Goal: Transaction & Acquisition: Purchase product/service

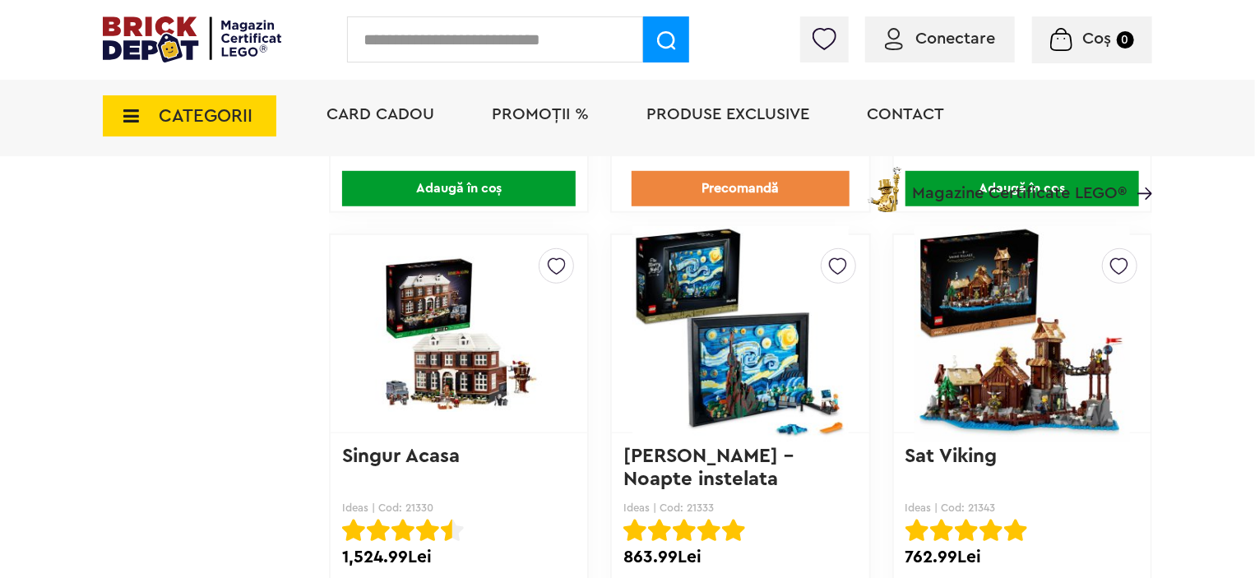
scroll to position [13076, 0]
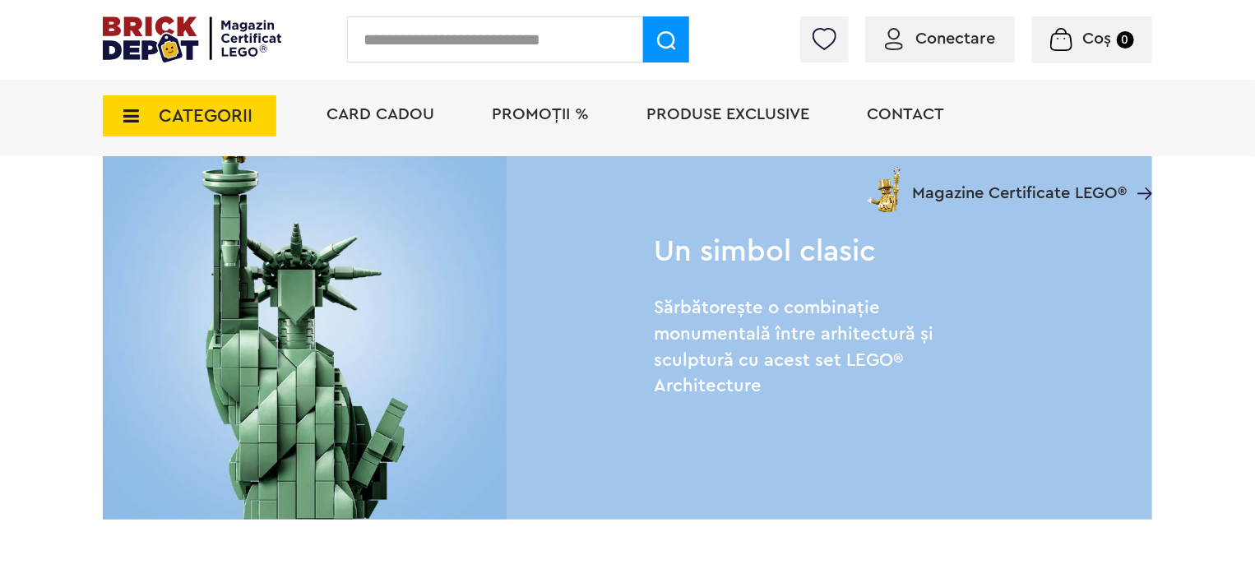
scroll to position [1563, 0]
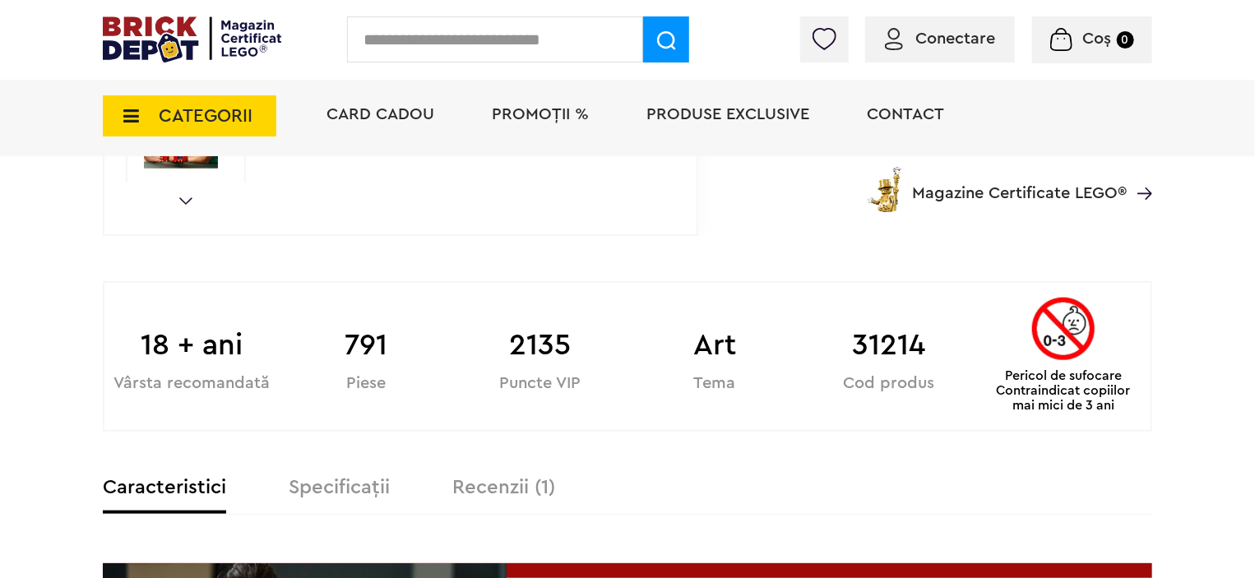
scroll to position [905, 0]
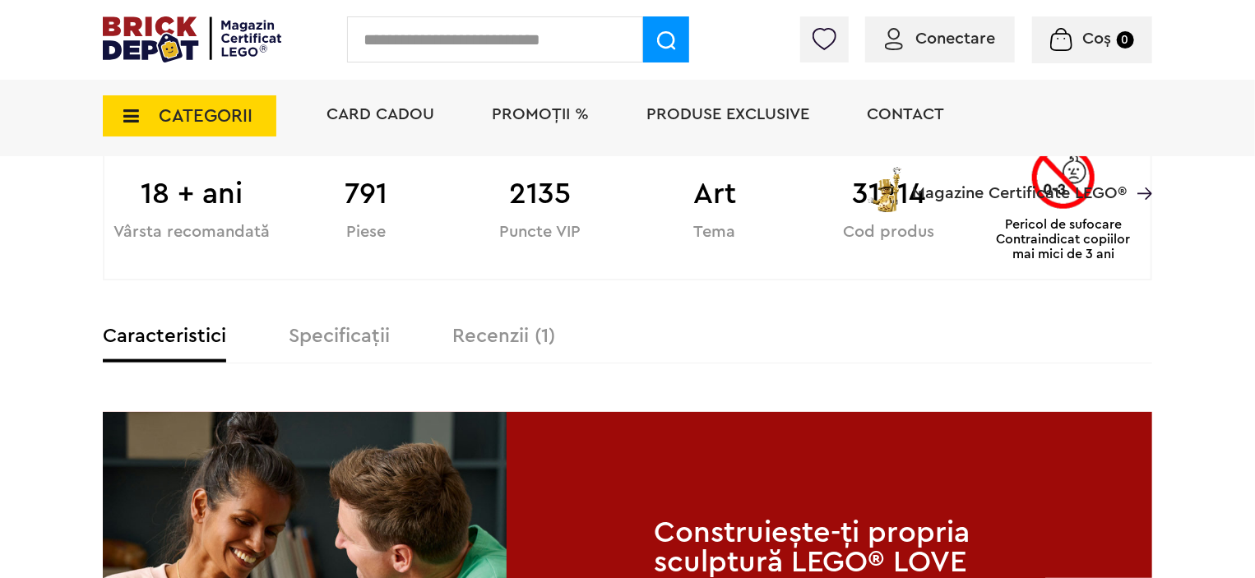
type input "**********"
click at [529, 341] on label "Recenzii (1)" at bounding box center [503, 336] width 103 height 20
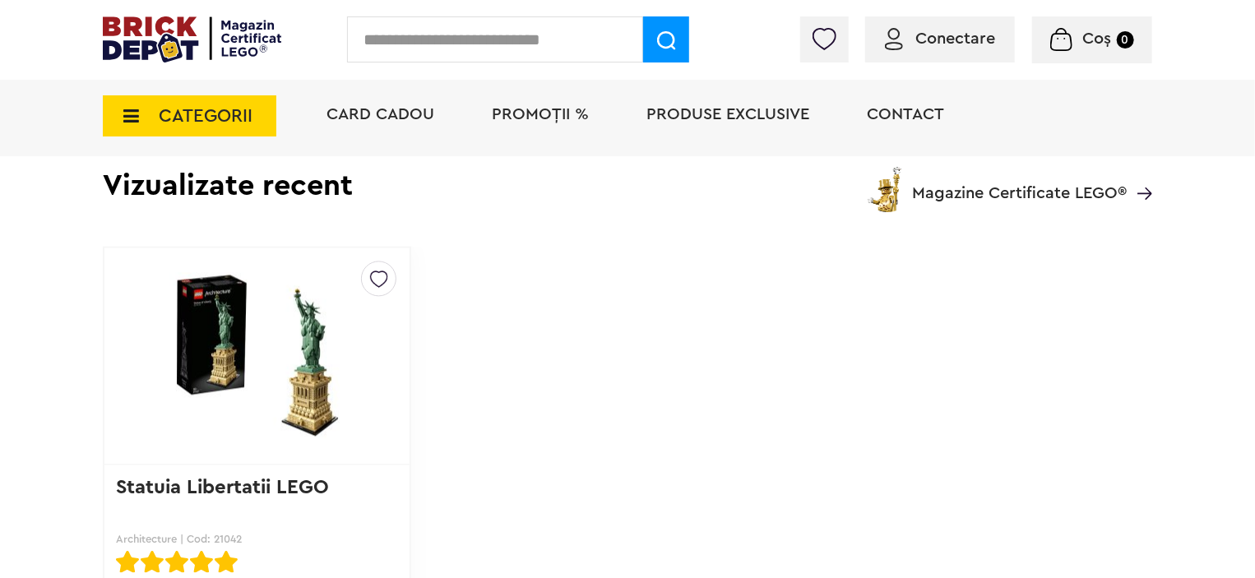
scroll to position [1645, 0]
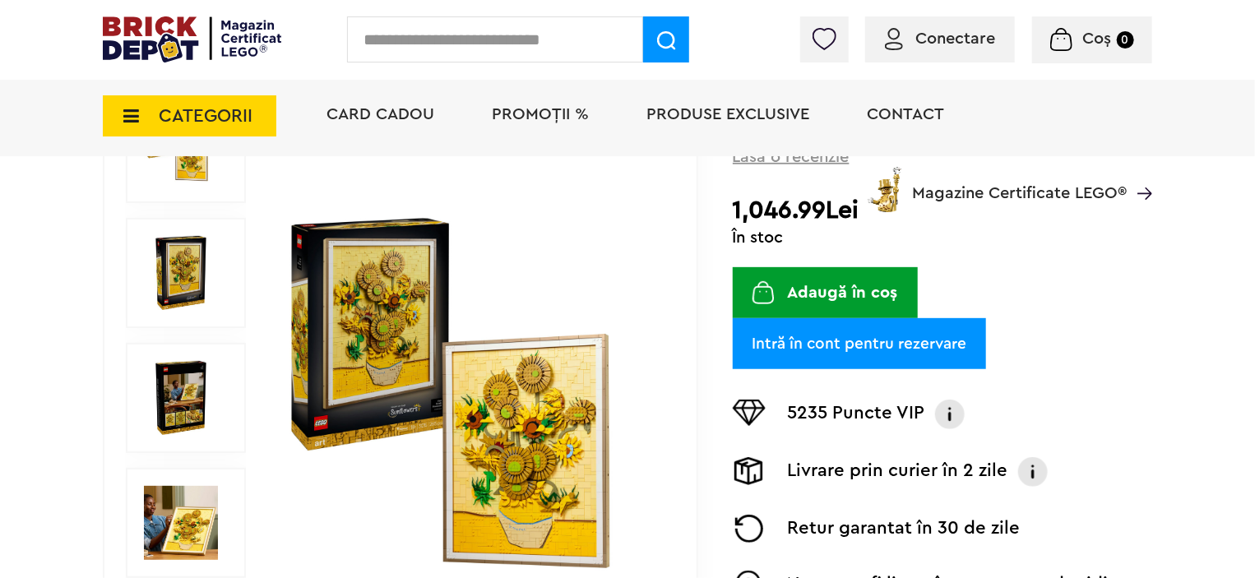
scroll to position [247, 0]
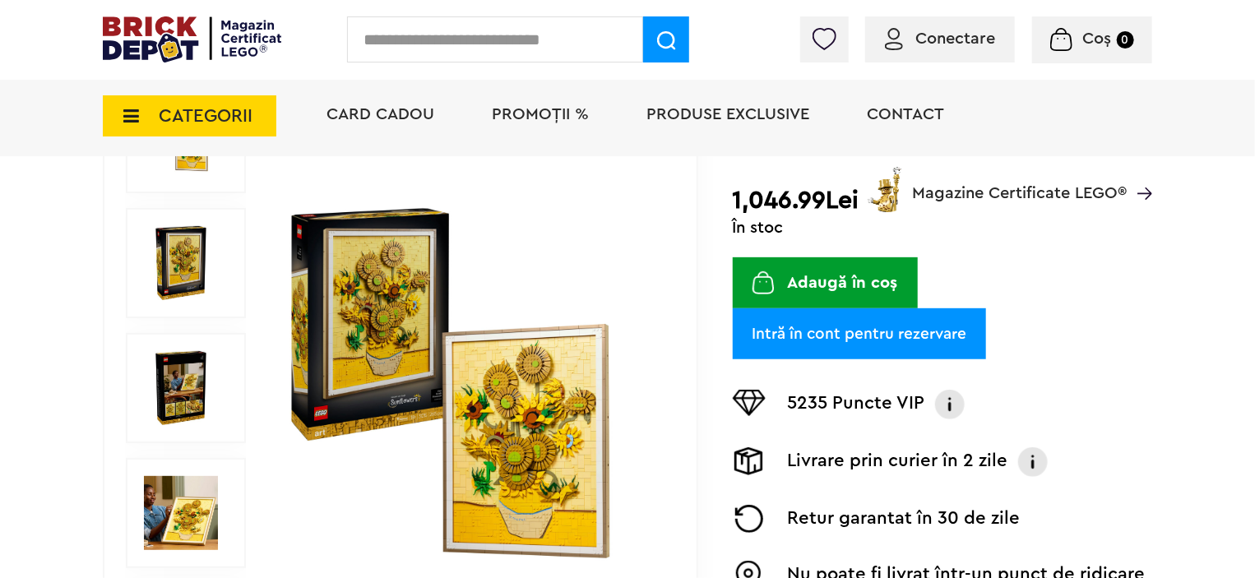
click at [516, 407] on img at bounding box center [471, 388] width 379 height 379
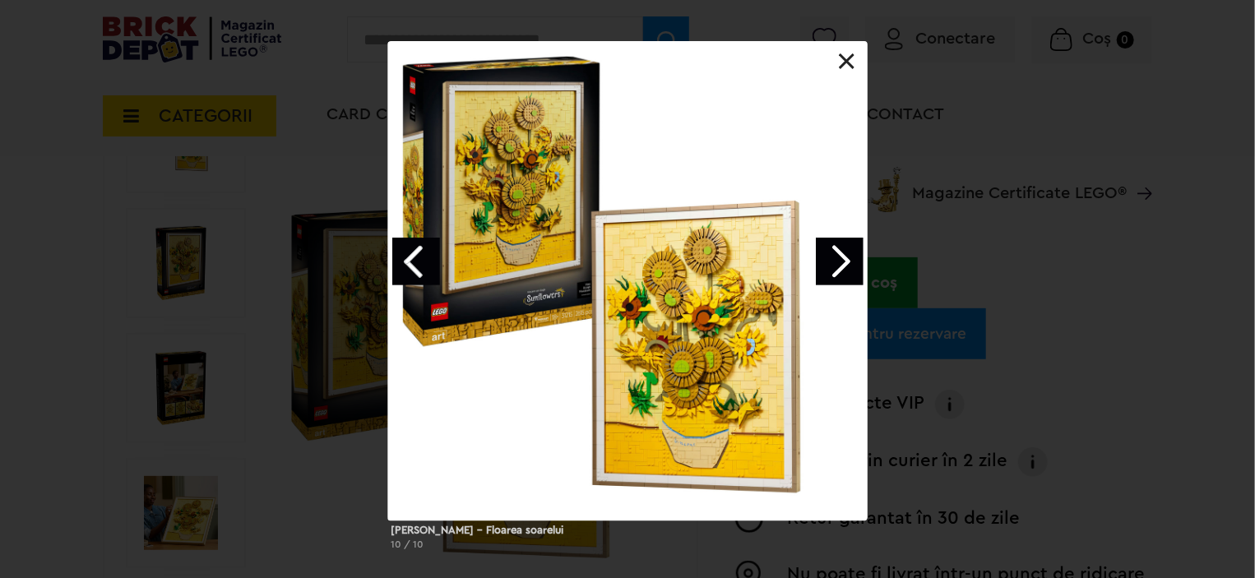
click at [838, 259] on link "Next image" at bounding box center [840, 262] width 48 height 48
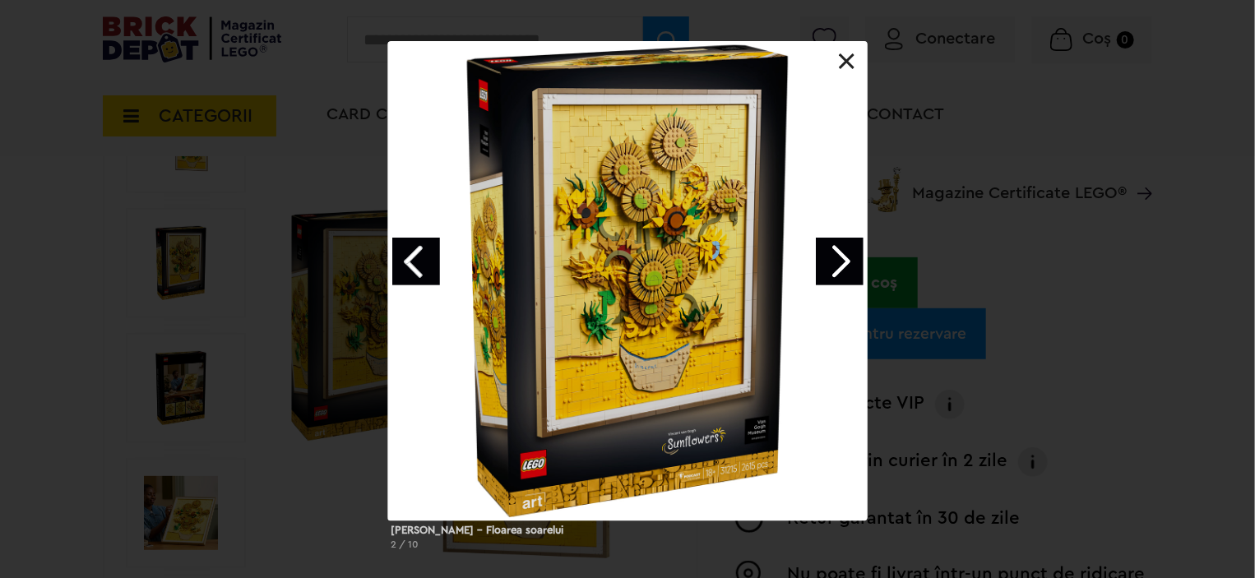
click at [838, 259] on link "Next image" at bounding box center [840, 262] width 48 height 48
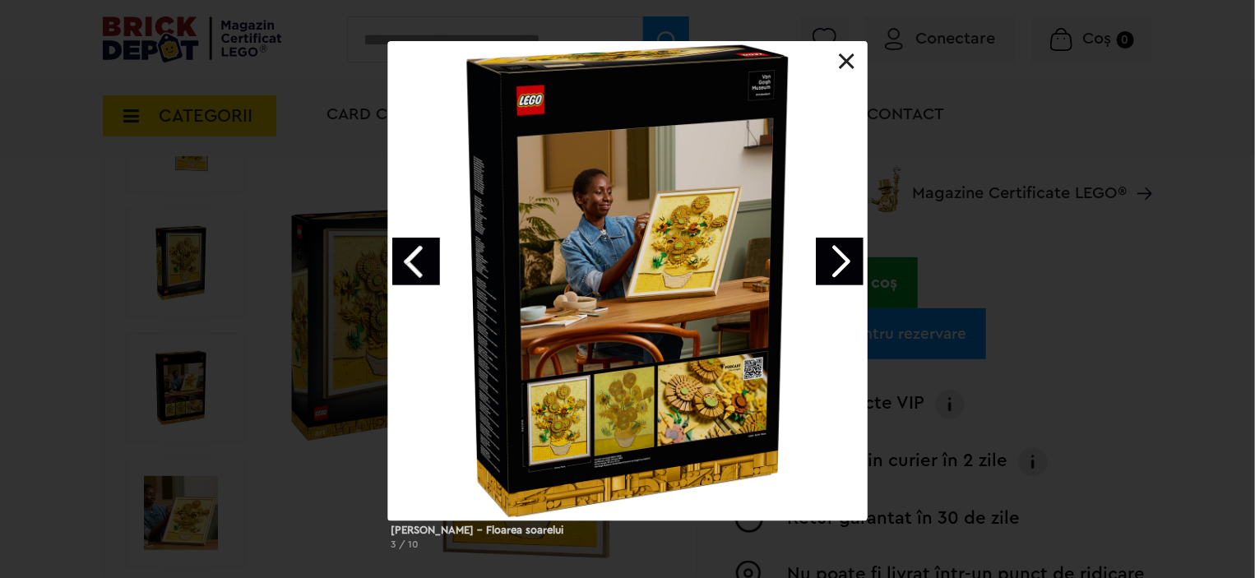
click at [838, 259] on link "Next image" at bounding box center [840, 262] width 48 height 48
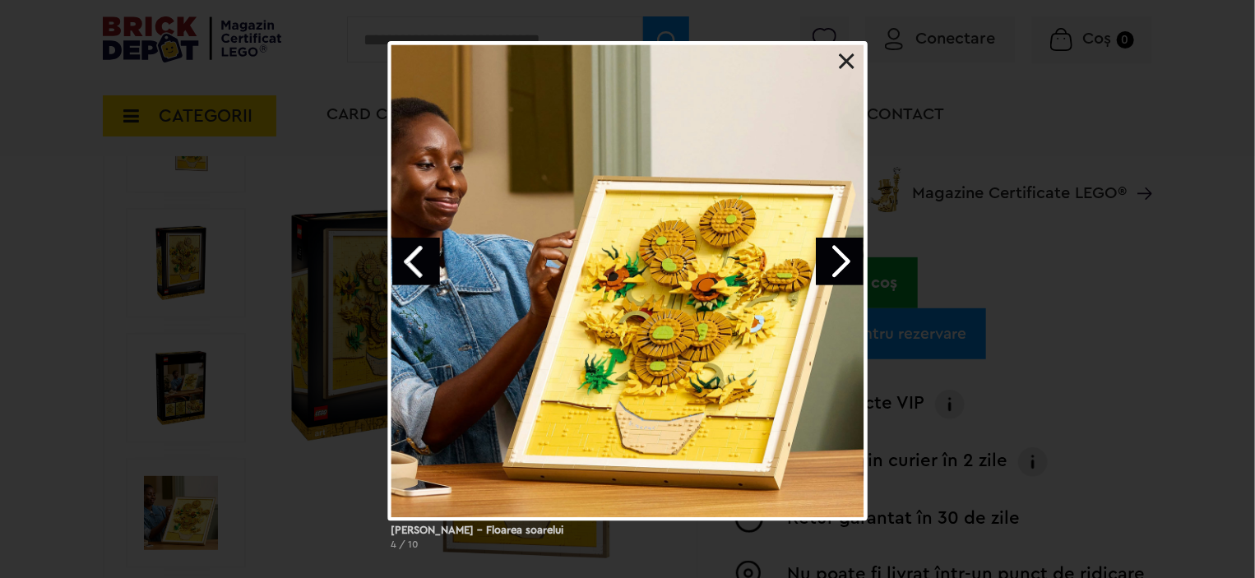
click at [844, 65] on link at bounding box center [847, 61] width 16 height 16
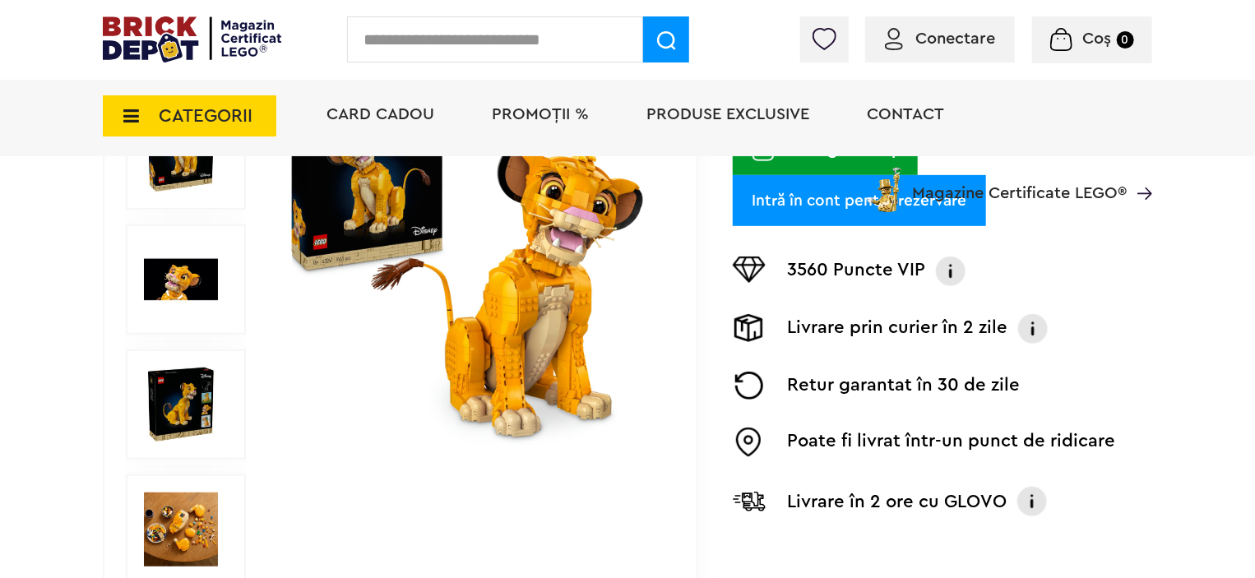
scroll to position [329, 0]
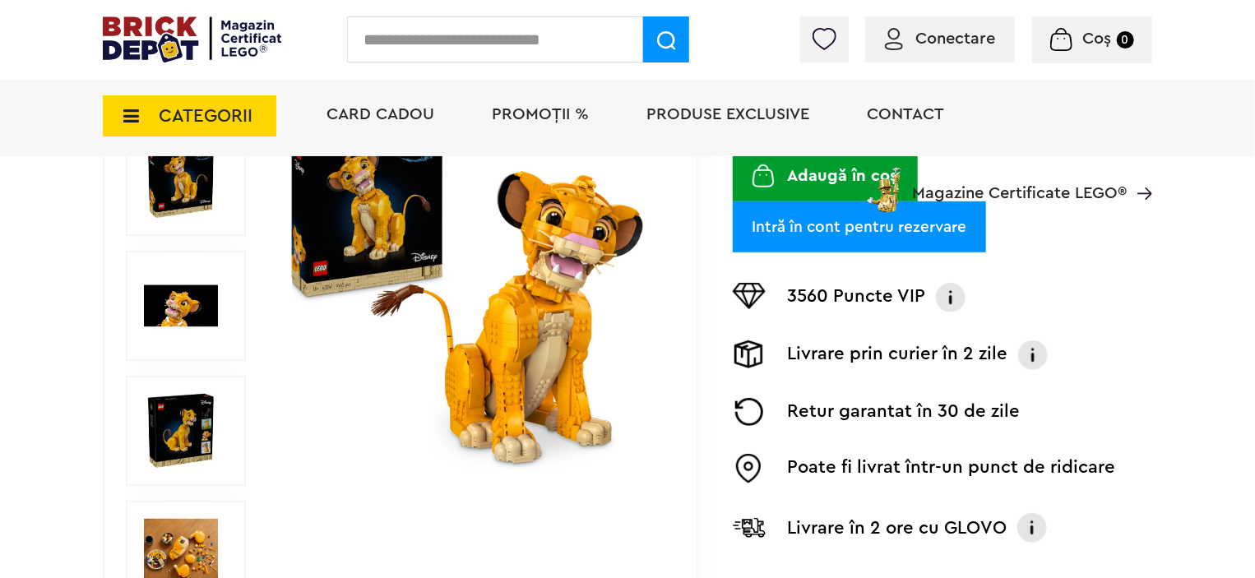
click at [185, 299] on img at bounding box center [181, 306] width 74 height 74
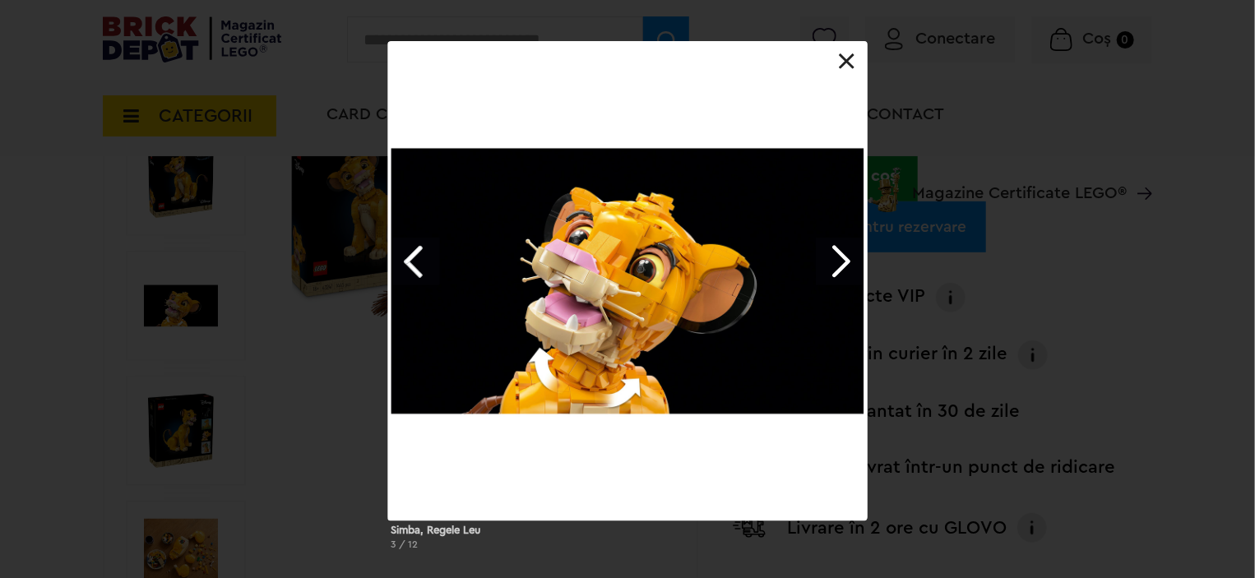
click at [820, 259] on link "Next image" at bounding box center [840, 262] width 48 height 48
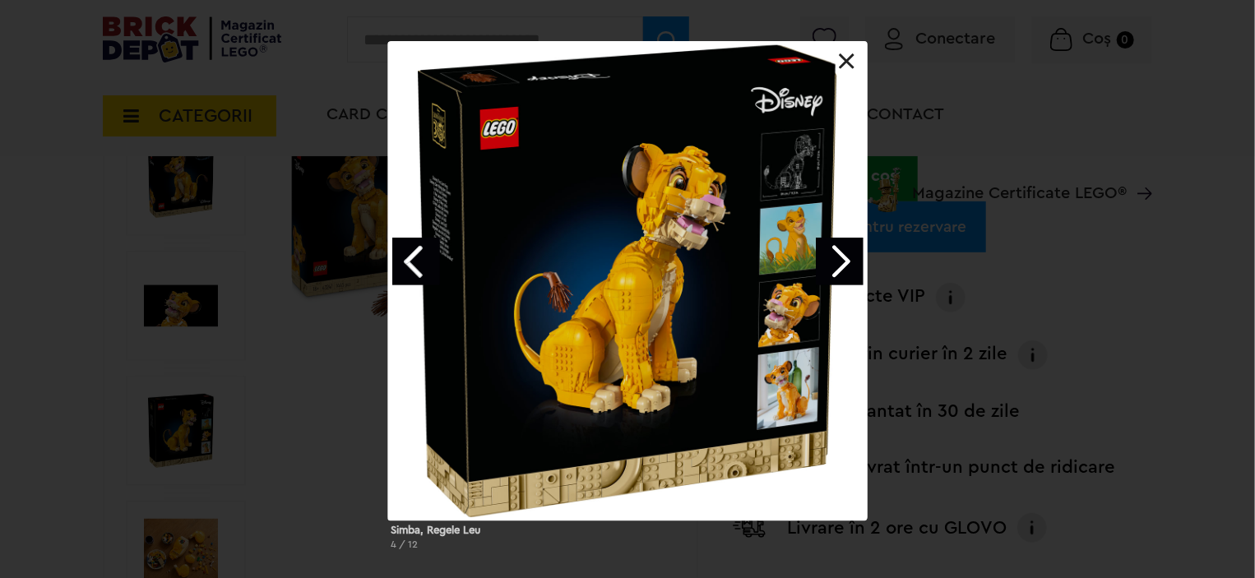
click at [839, 266] on link "Next image" at bounding box center [840, 262] width 48 height 48
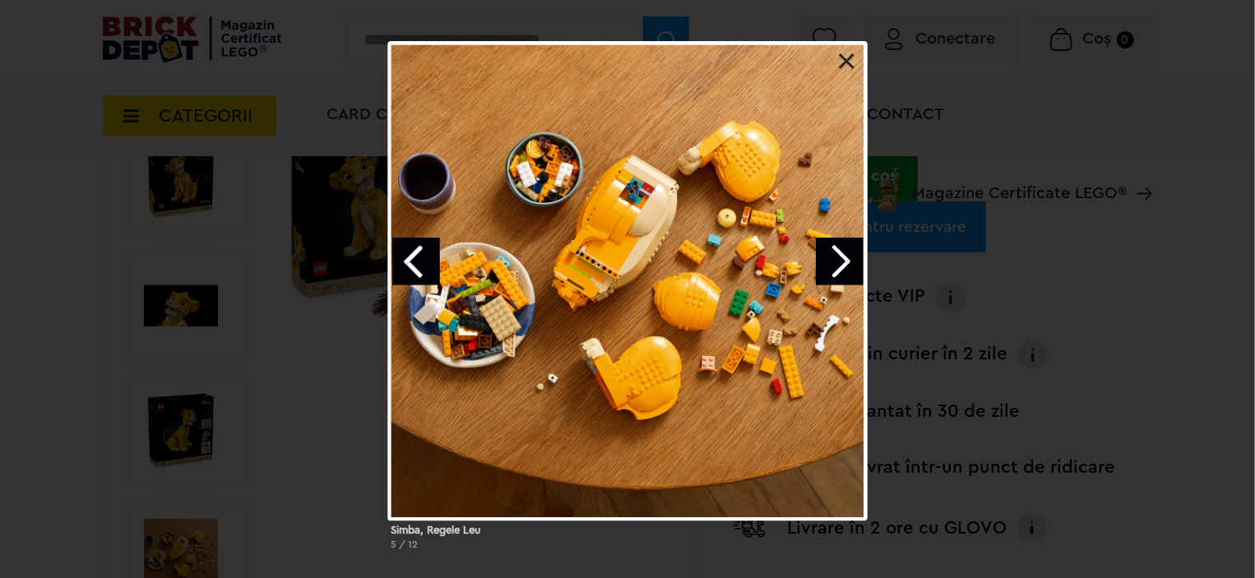
click at [840, 267] on link "Next image" at bounding box center [840, 262] width 48 height 48
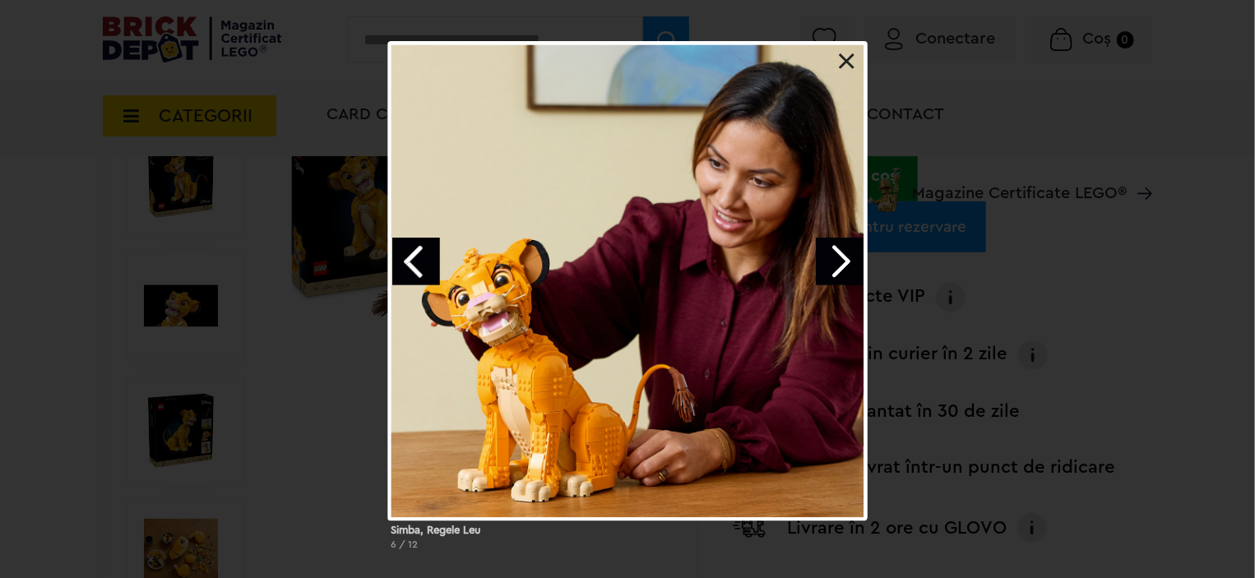
click at [839, 268] on link "Next image" at bounding box center [840, 262] width 48 height 48
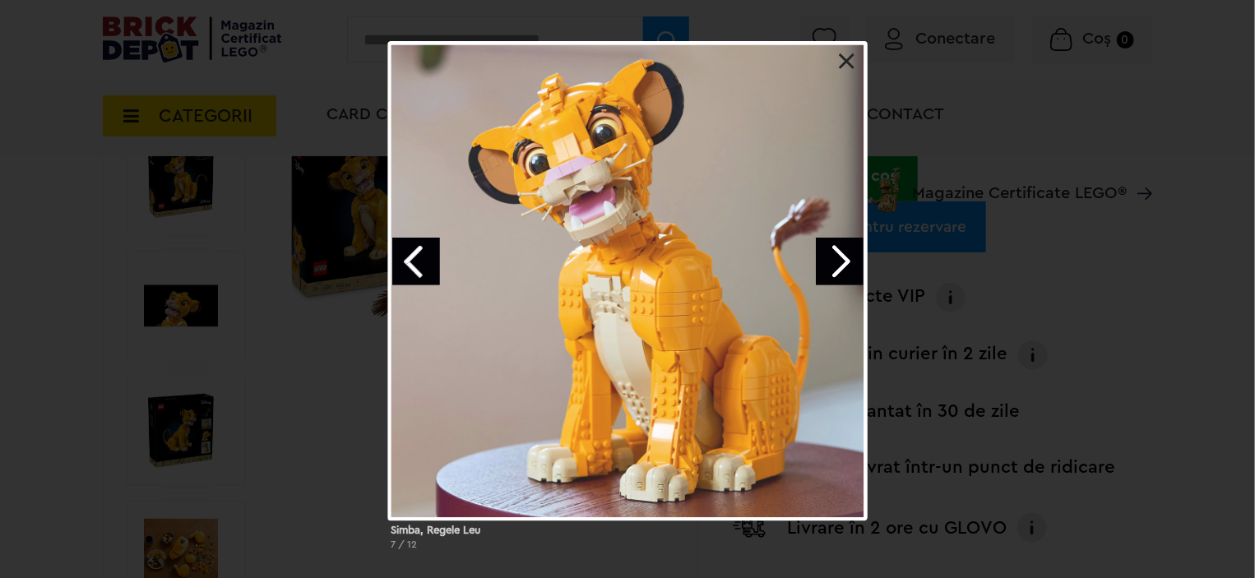
click at [839, 268] on link "Next image" at bounding box center [840, 262] width 48 height 48
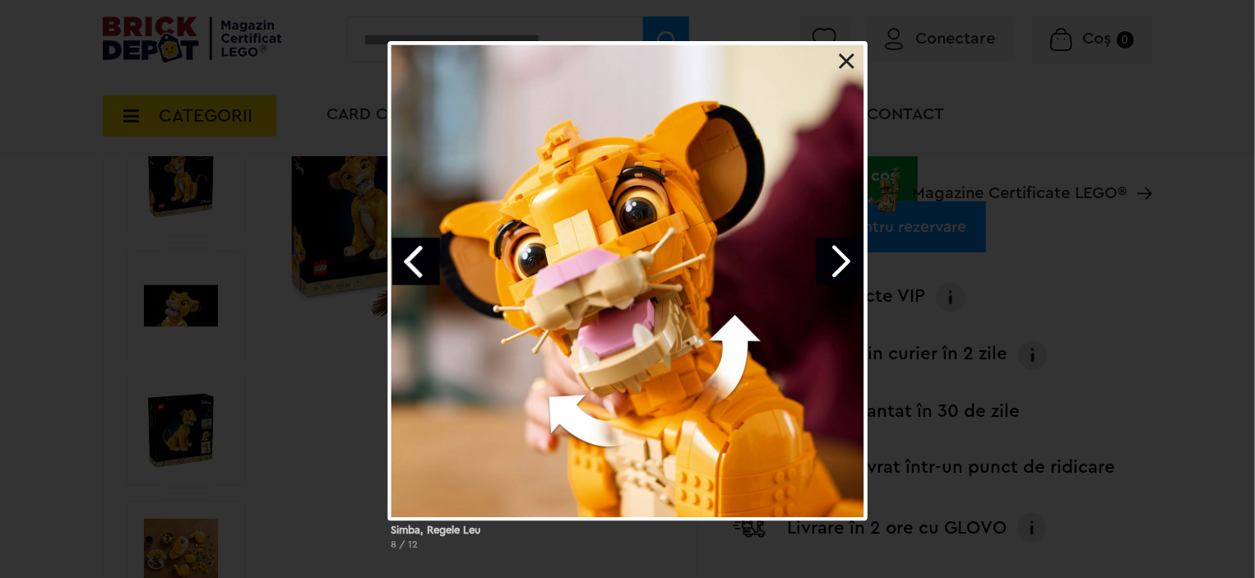
click at [839, 268] on link "Next image" at bounding box center [840, 262] width 48 height 48
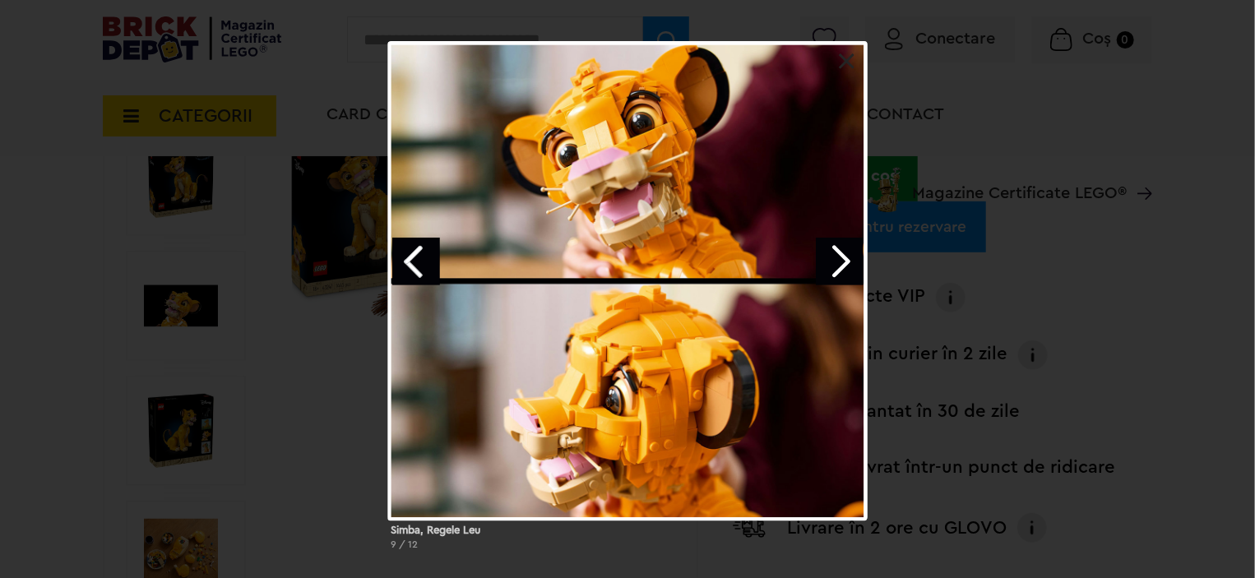
click at [839, 268] on link "Next image" at bounding box center [840, 262] width 48 height 48
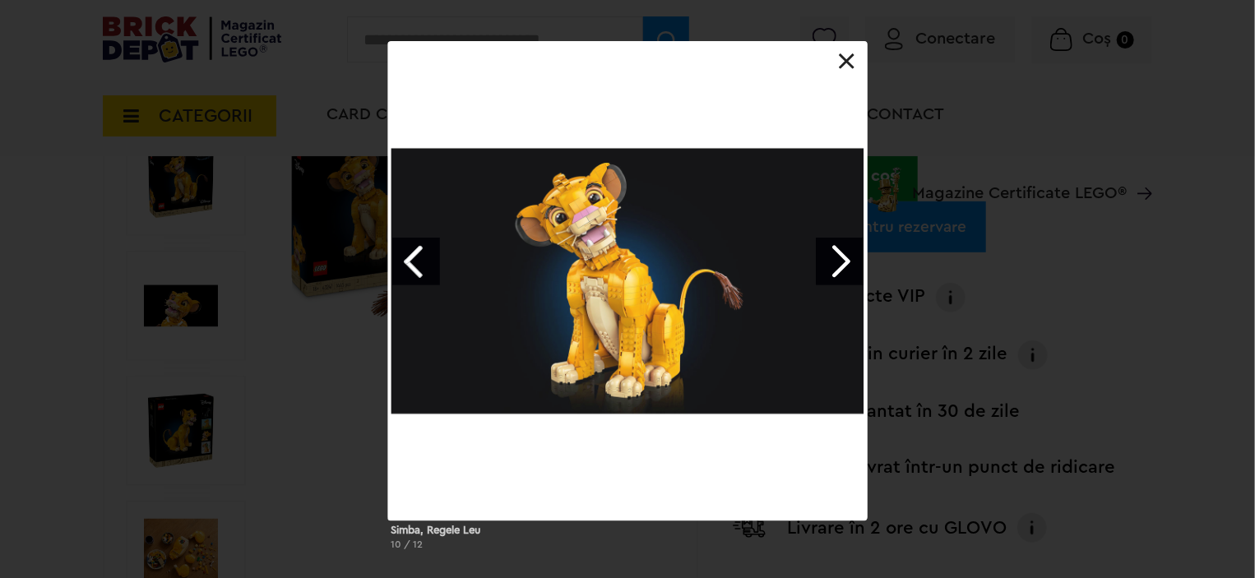
click at [839, 268] on link "Next image" at bounding box center [840, 262] width 48 height 48
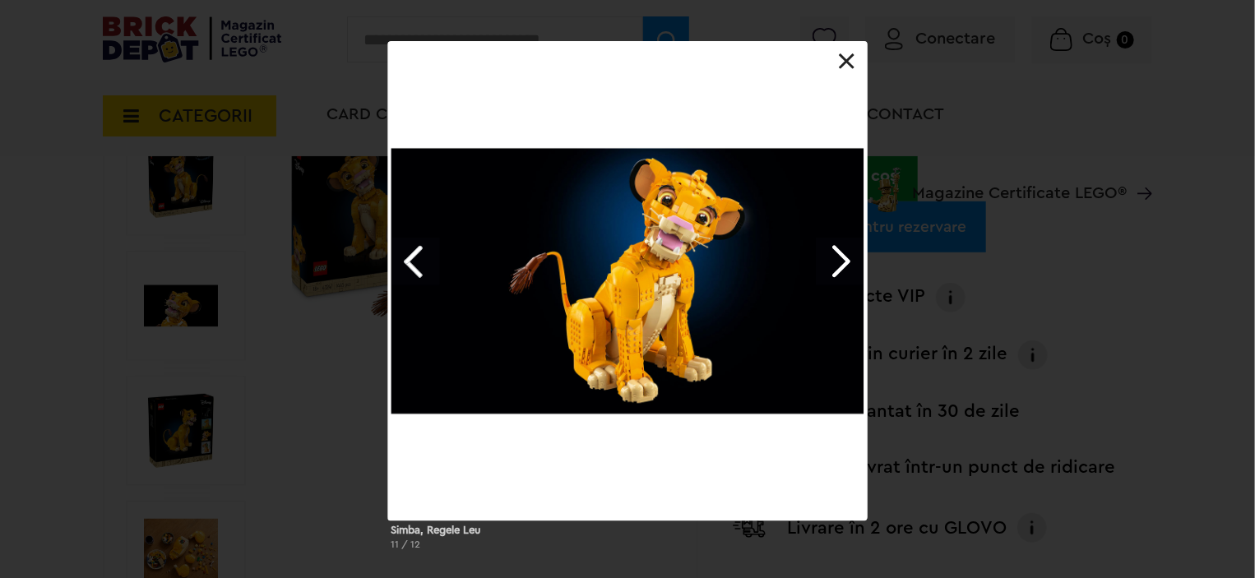
click at [842, 66] on link at bounding box center [847, 61] width 16 height 16
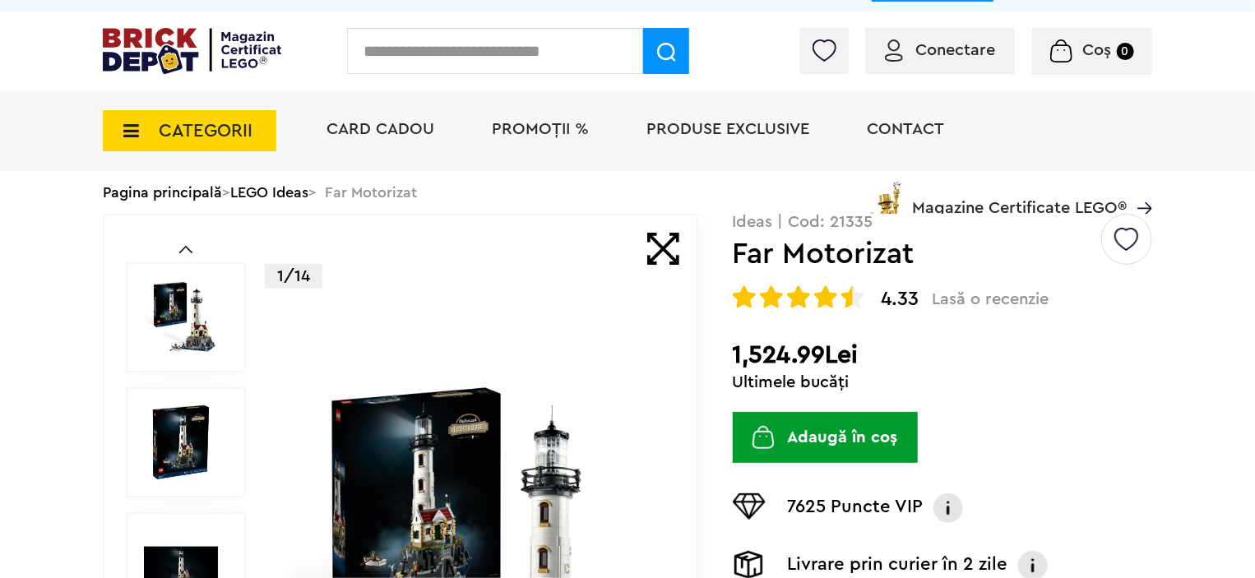
scroll to position [82, 0]
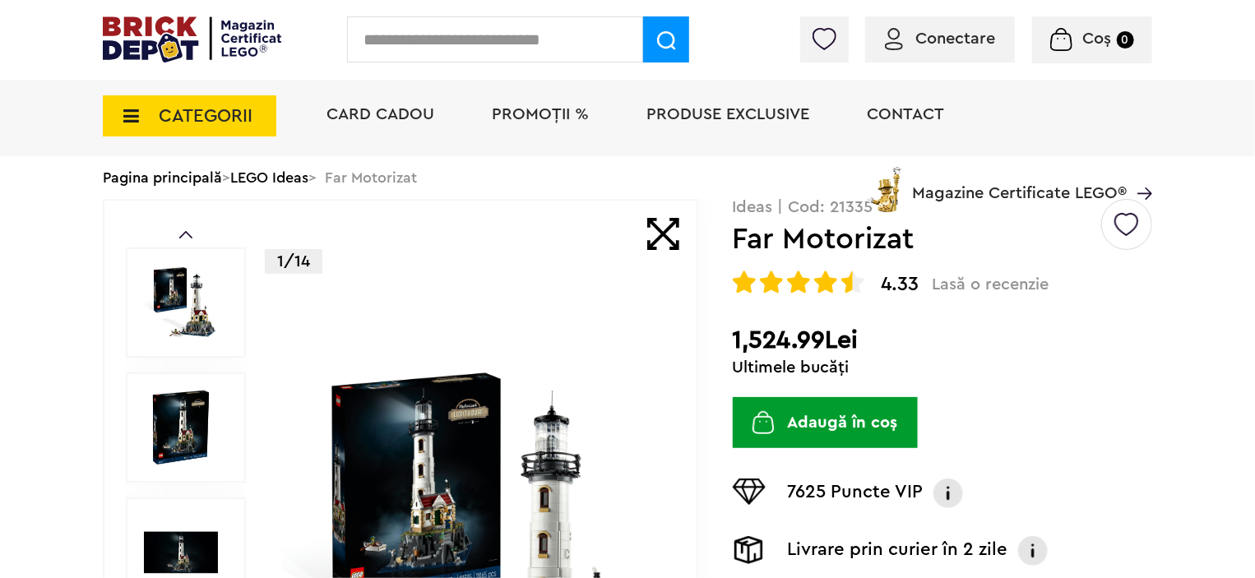
click at [544, 434] on img at bounding box center [471, 552] width 379 height 379
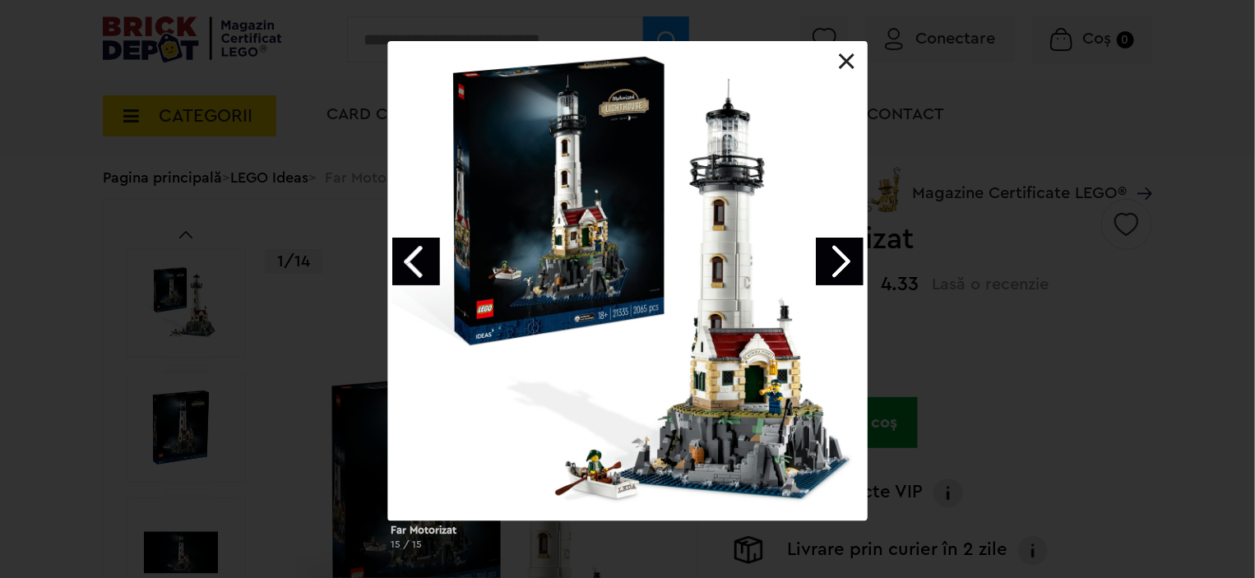
click at [845, 252] on link "Next image" at bounding box center [840, 262] width 48 height 48
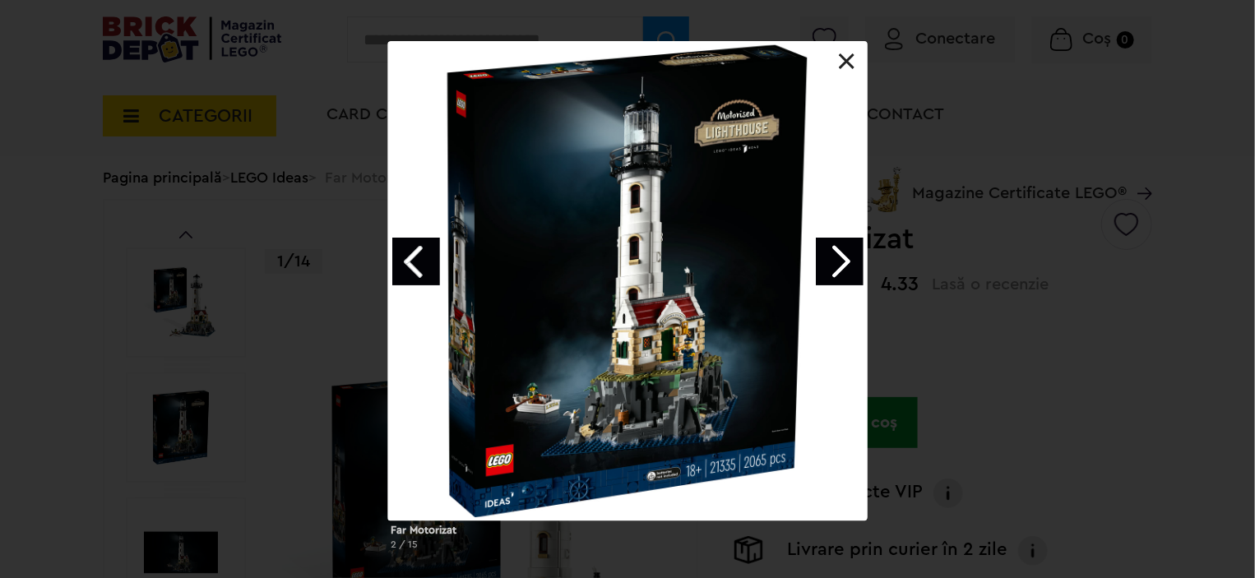
click at [845, 252] on link "Next image" at bounding box center [840, 262] width 48 height 48
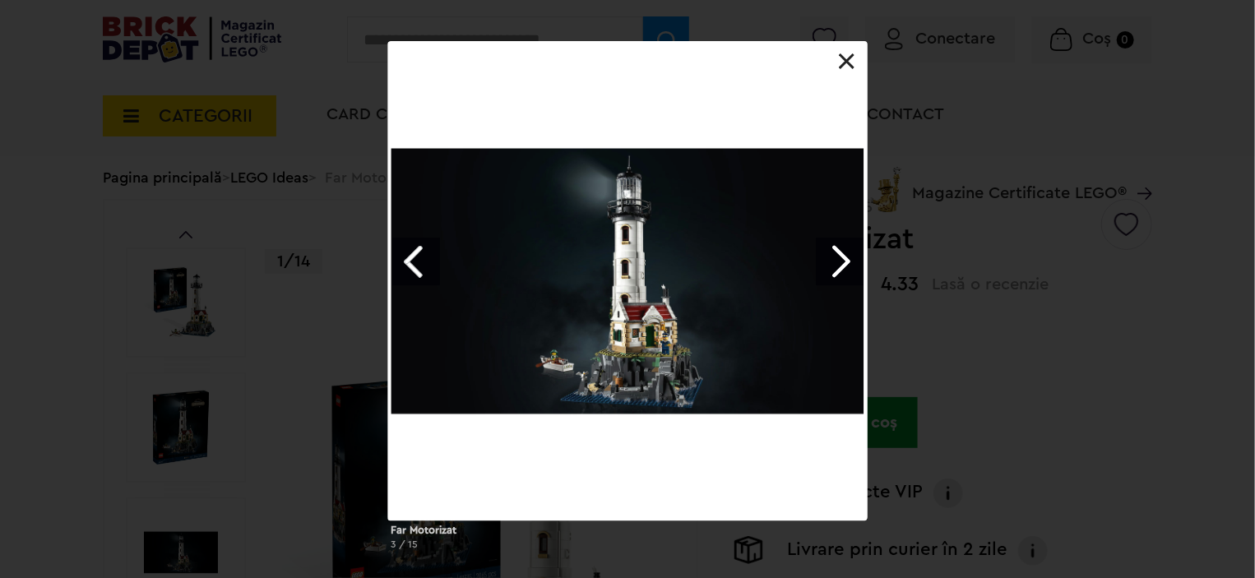
click at [845, 252] on link "Next image" at bounding box center [840, 262] width 48 height 48
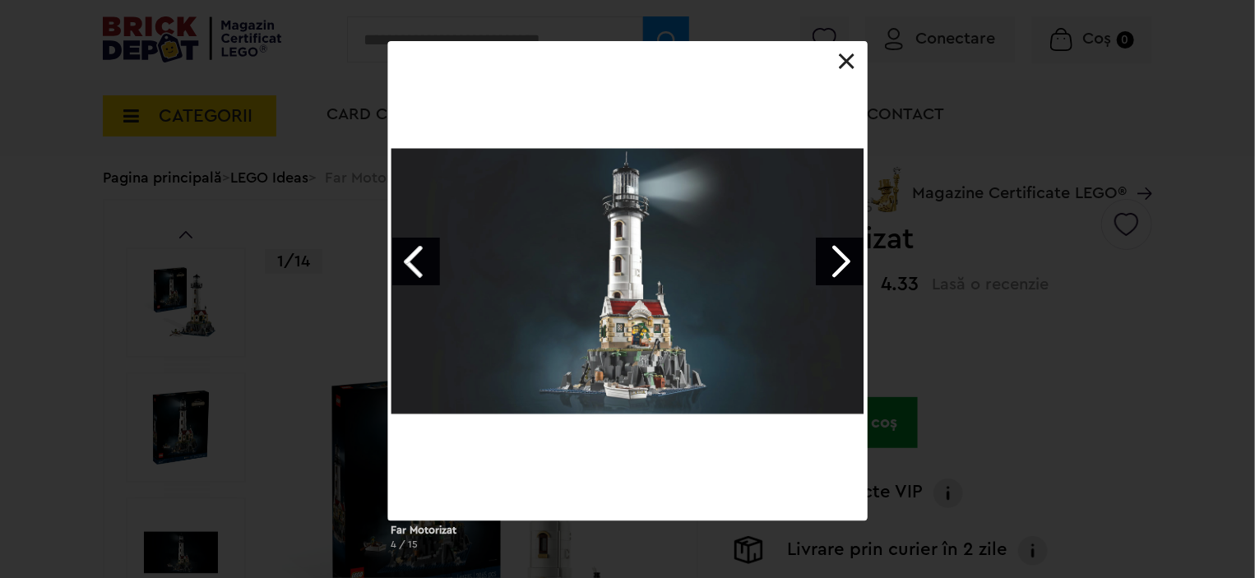
click at [845, 252] on link "Next image" at bounding box center [840, 262] width 48 height 48
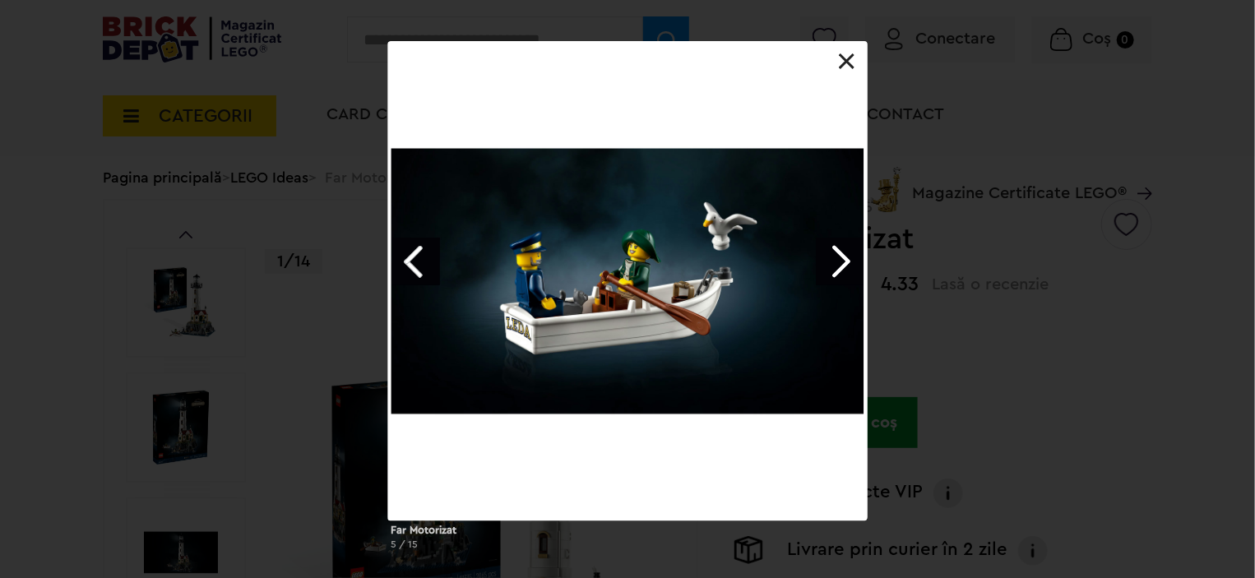
click at [845, 252] on link "Next image" at bounding box center [840, 262] width 48 height 48
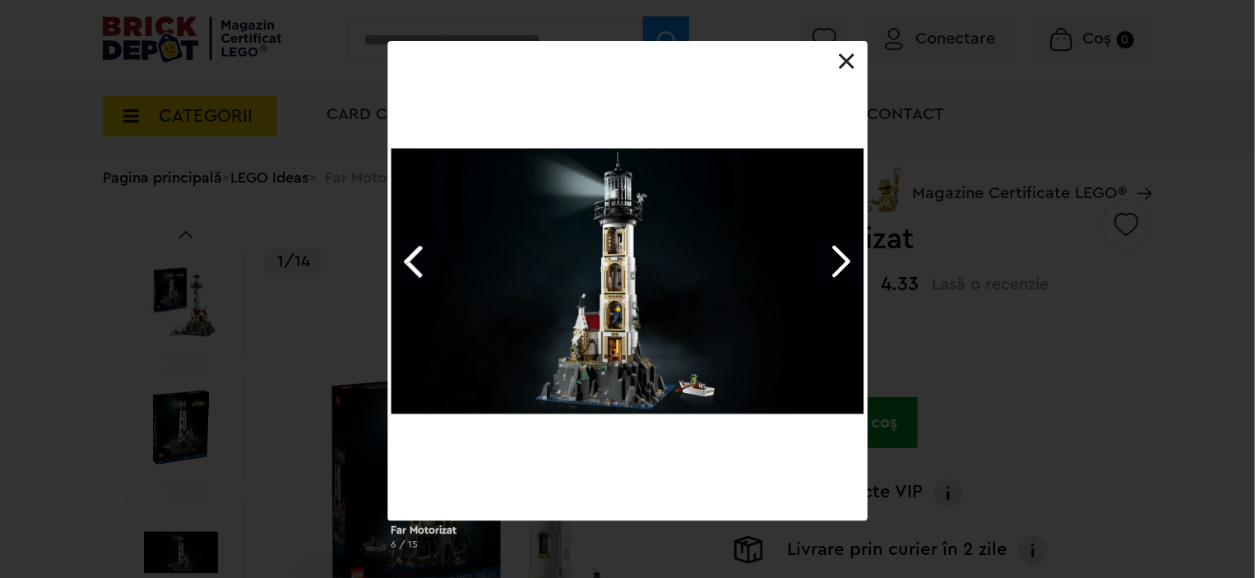
click at [845, 252] on link "Next image" at bounding box center [840, 262] width 48 height 48
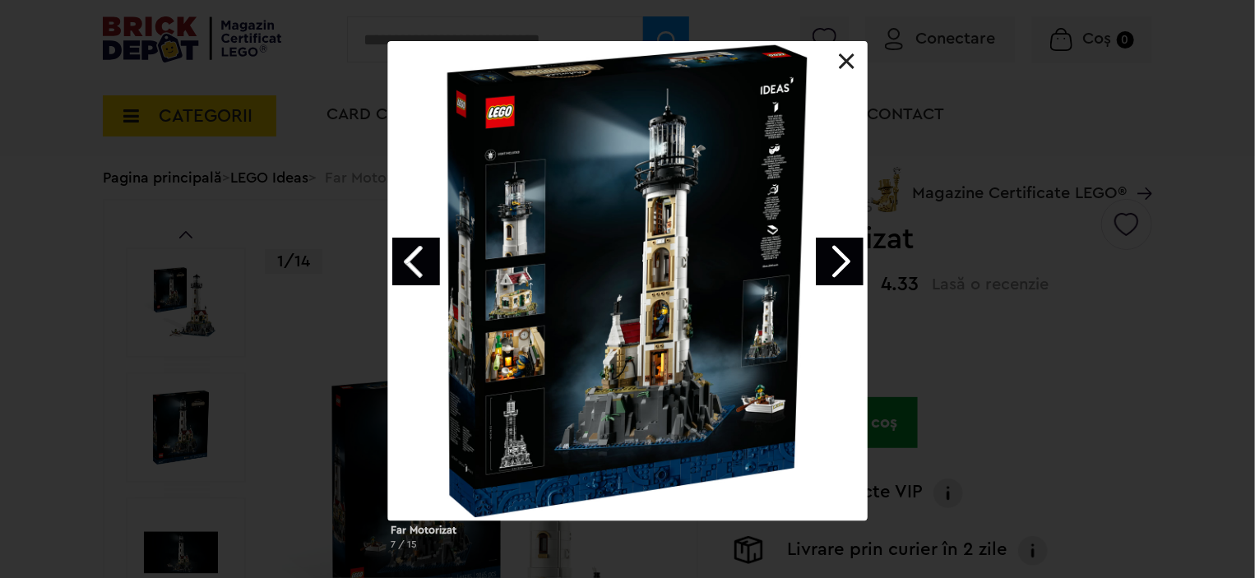
click at [845, 252] on link "Next image" at bounding box center [840, 262] width 48 height 48
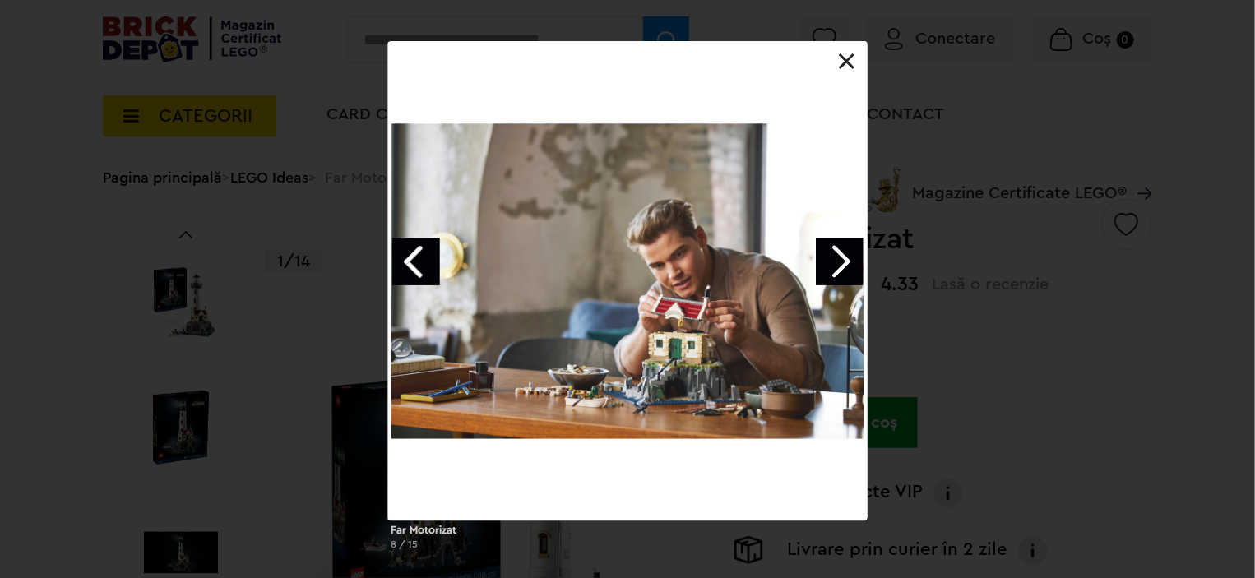
click at [845, 252] on link "Next image" at bounding box center [840, 262] width 48 height 48
click at [845, 252] on div "Far Motorizat 8 / 15" at bounding box center [627, 302] width 1255 height 522
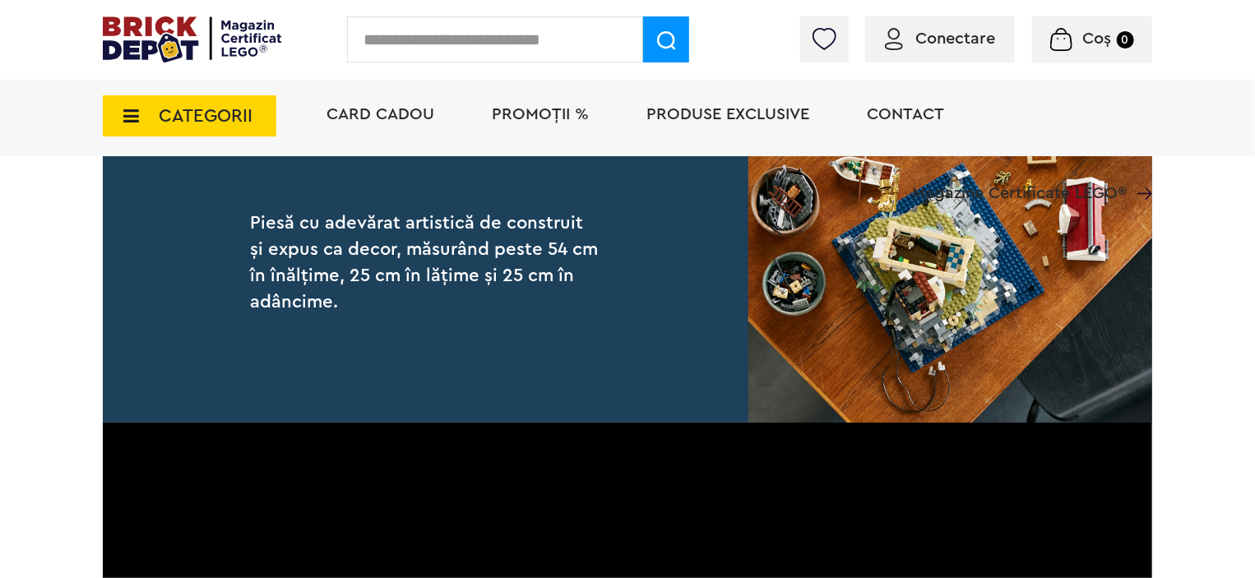
scroll to position [2220, 0]
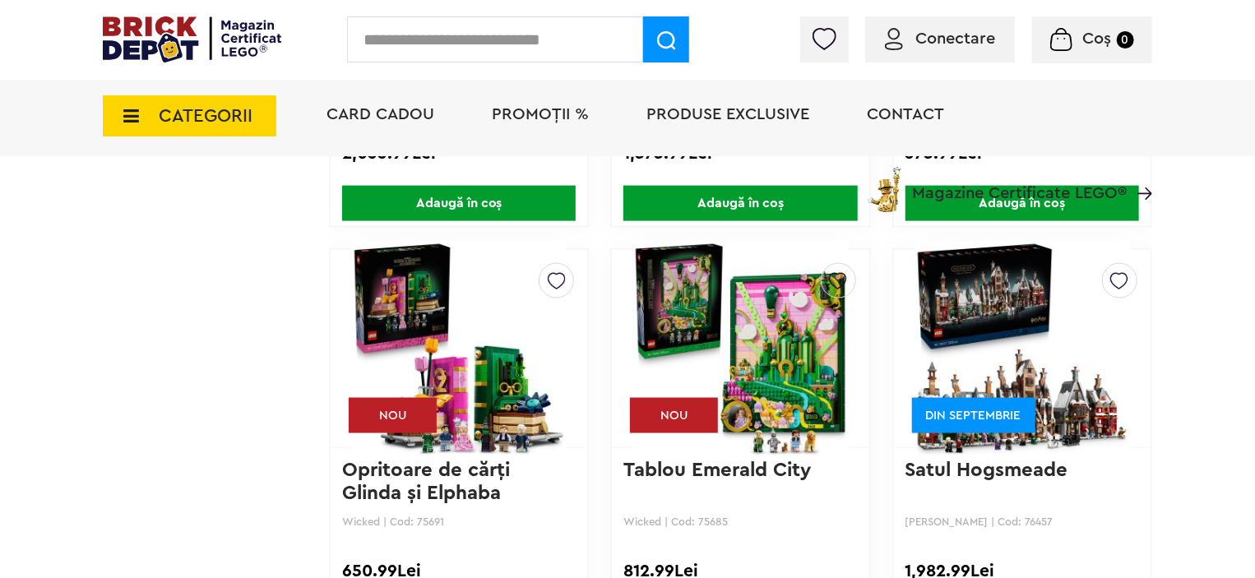
scroll to position [10485, 0]
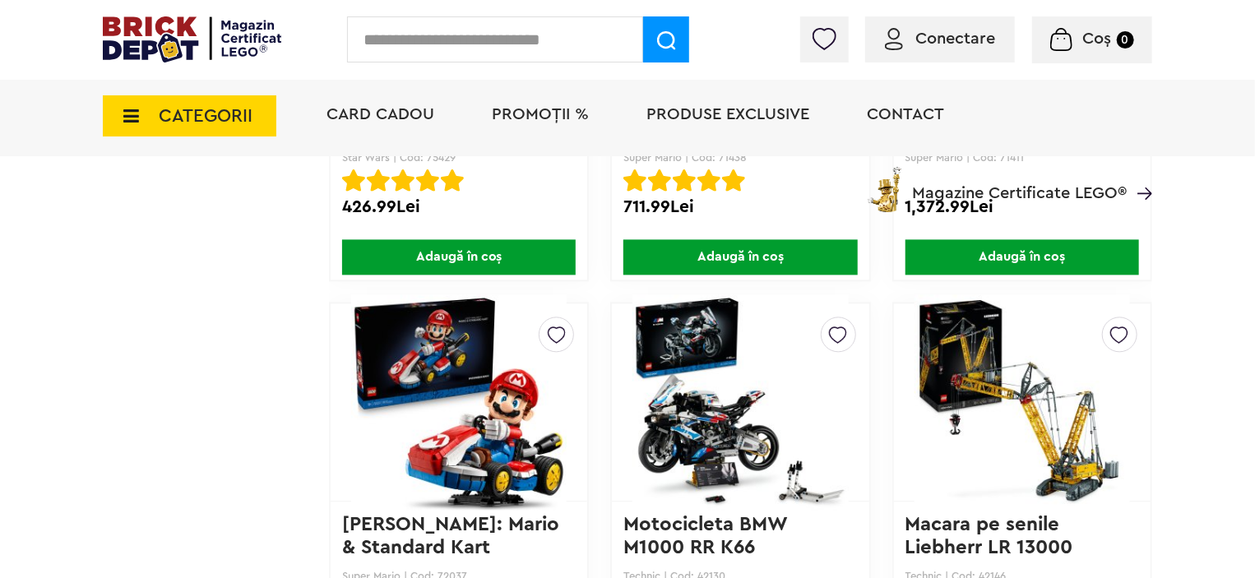
drag, startPoint x: 715, startPoint y: 373, endPoint x: 714, endPoint y: 194, distance: 178.5
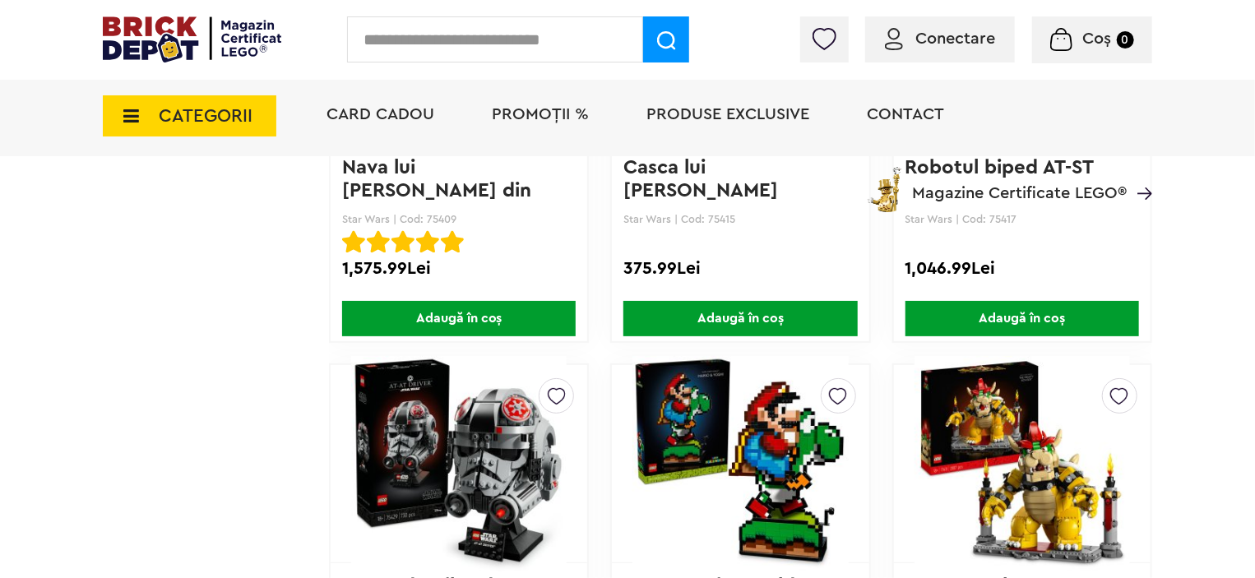
drag, startPoint x: 794, startPoint y: 355, endPoint x: 776, endPoint y: 145, distance: 211.2
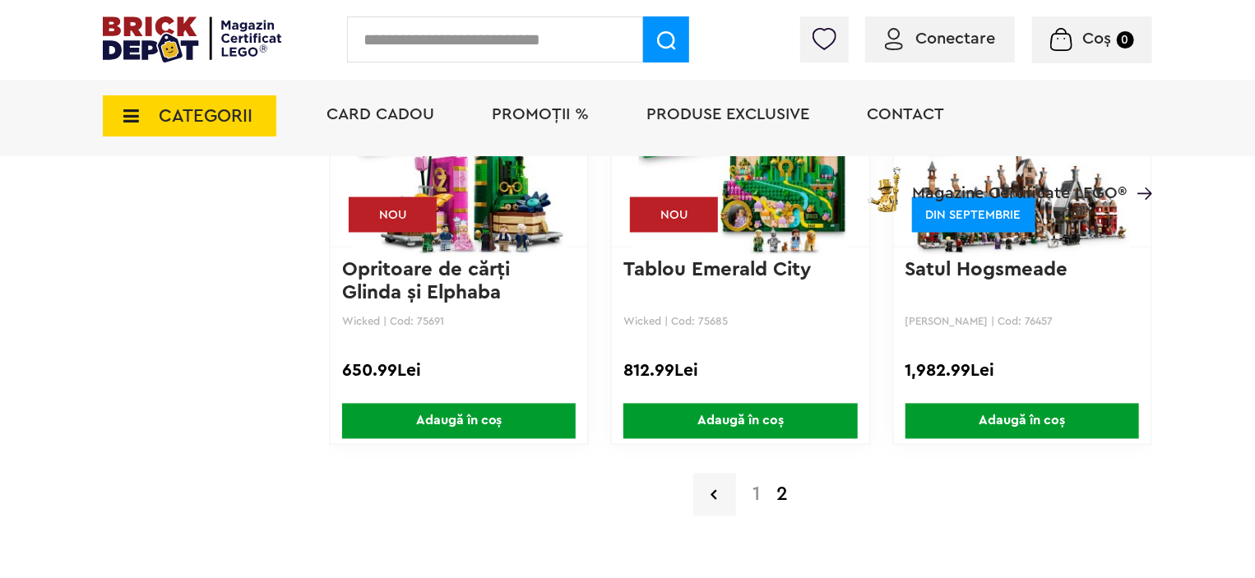
scroll to position [10855, 0]
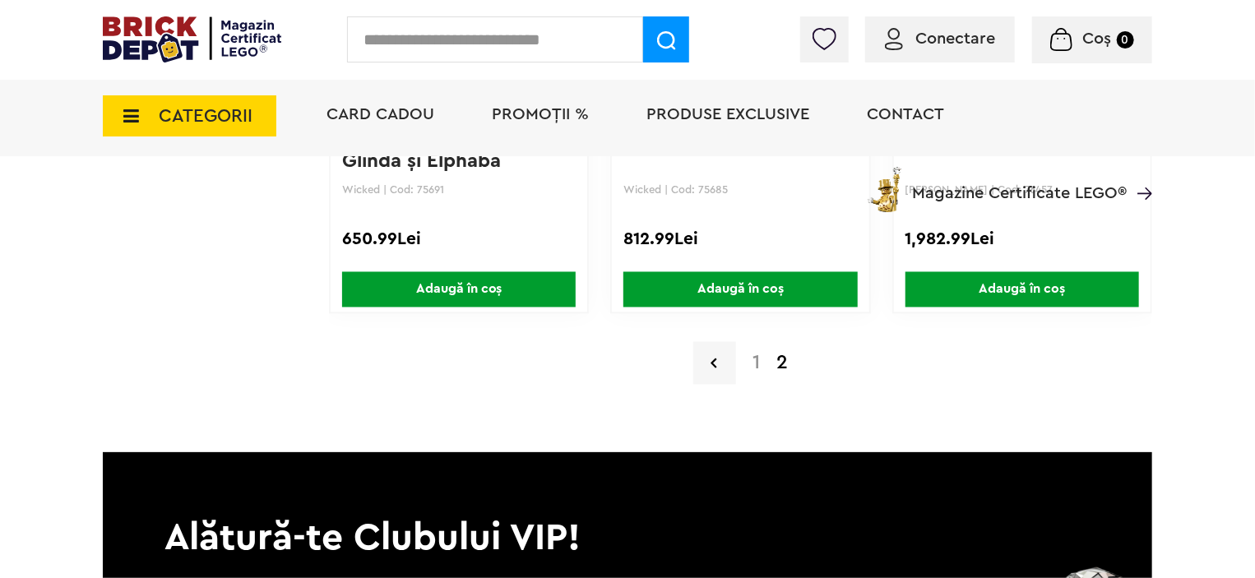
click at [759, 157] on div "Card Cadou PROMOȚII % Produse exclusive Contact Magazine Certificate LEGO®" at bounding box center [731, 144] width 842 height 136
click at [757, 167] on div "Card Cadou PROMOȚII % Produse exclusive Contact Magazine Certificate LEGO®" at bounding box center [731, 144] width 842 height 136
click at [723, 169] on div "Card Cadou PROMOȚII % Produse exclusive Contact Magazine Certificate LEGO®" at bounding box center [731, 144] width 842 height 136
click at [715, 169] on div "Card Cadou PROMOȚII % Produse exclusive Contact Magazine Certificate LEGO®" at bounding box center [731, 144] width 842 height 136
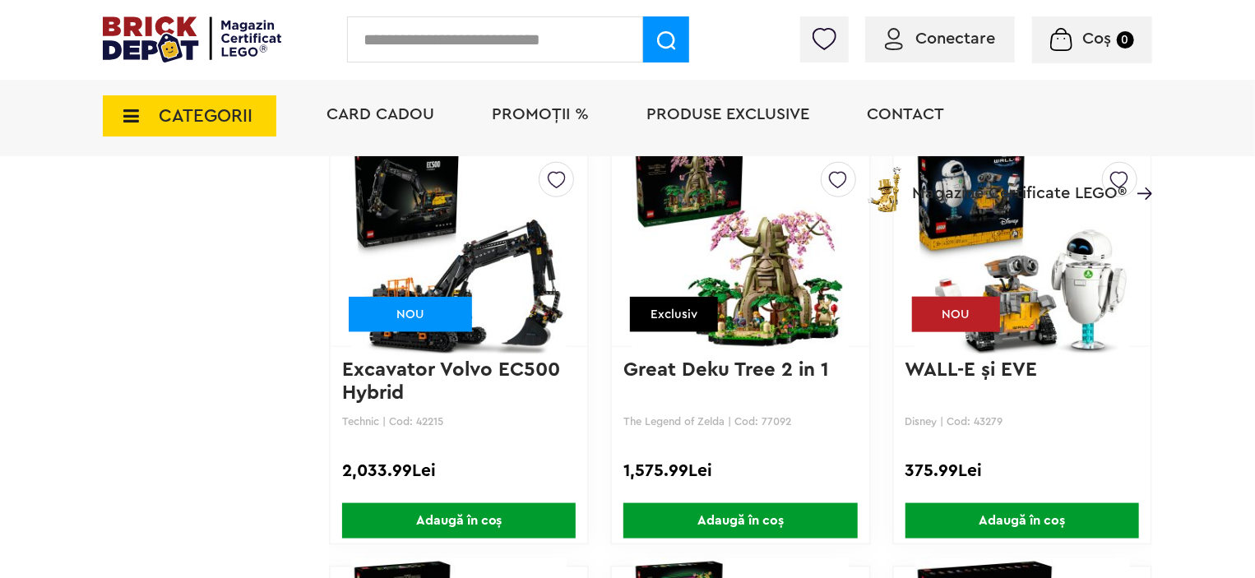
scroll to position [10526, 0]
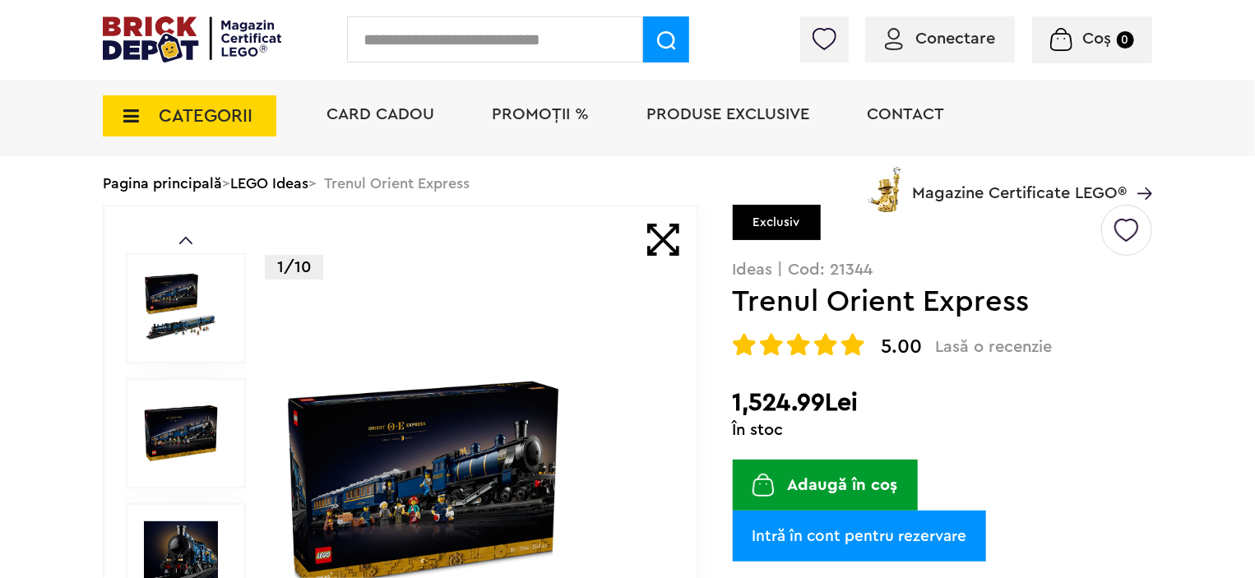
scroll to position [164, 0]
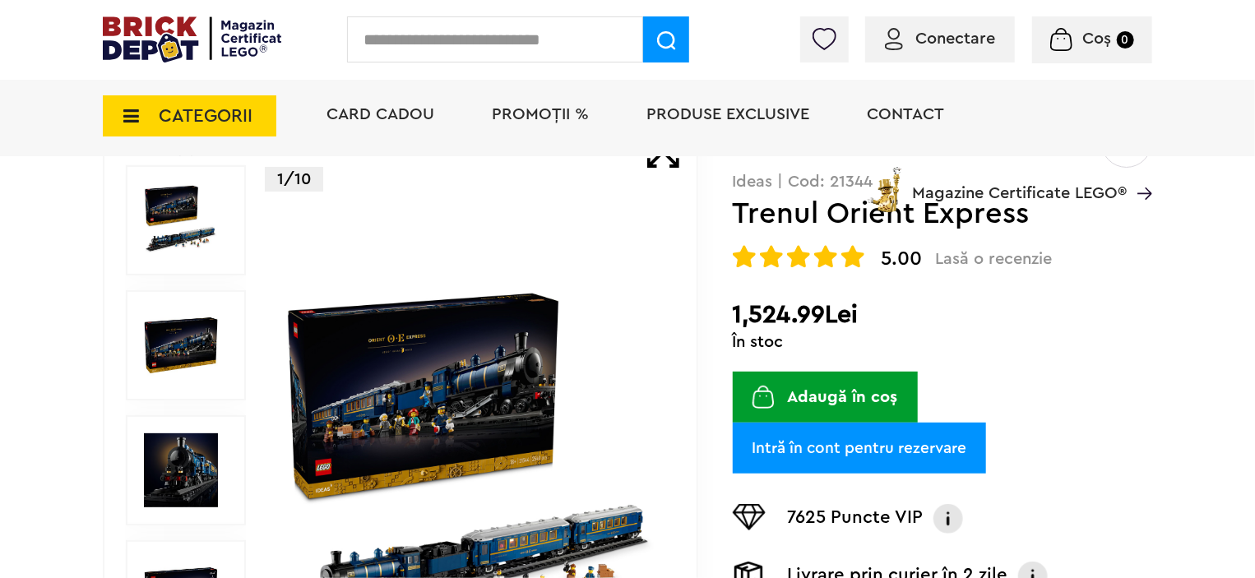
click at [433, 348] on img at bounding box center [471, 470] width 379 height 379
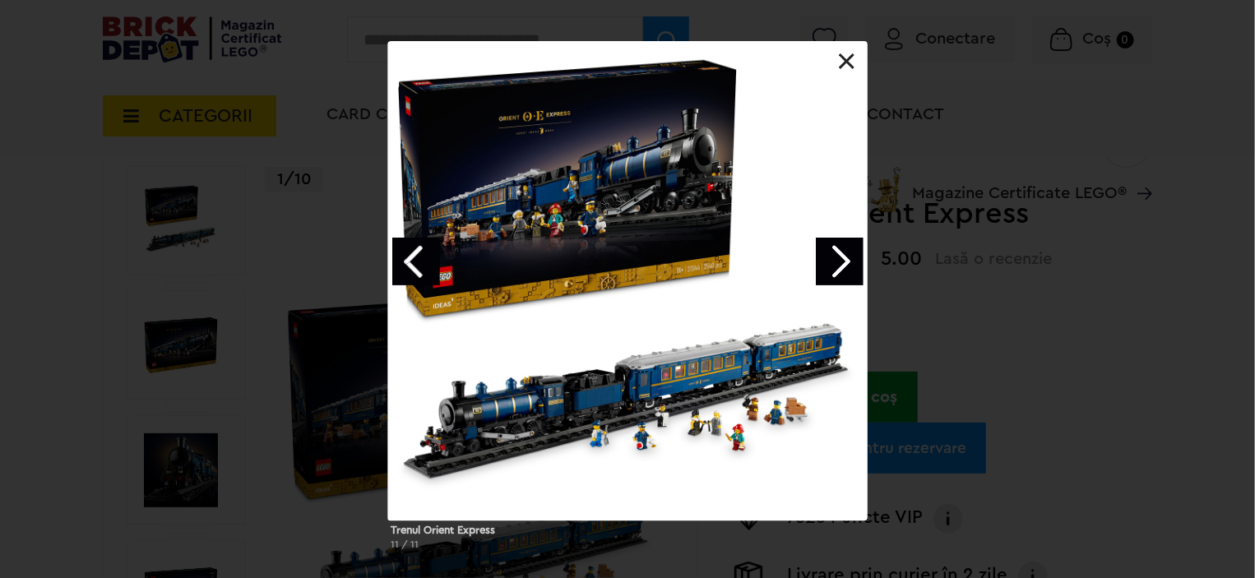
click at [826, 251] on link "Next image" at bounding box center [840, 262] width 48 height 48
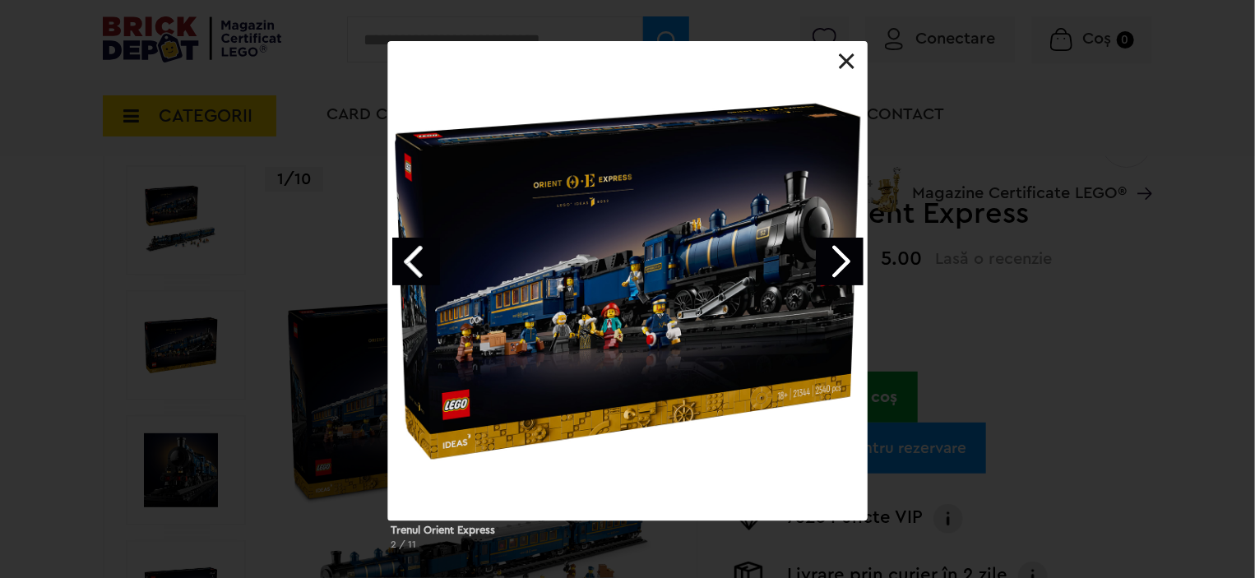
click at [826, 251] on link "Next image" at bounding box center [840, 262] width 48 height 48
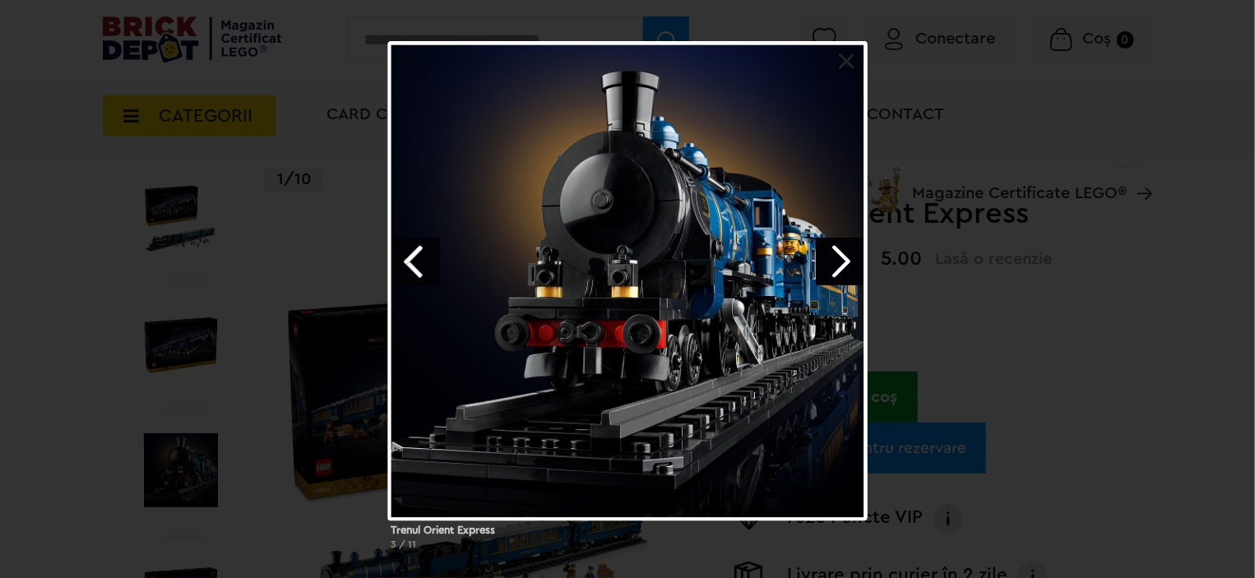
click at [826, 251] on link "Next image" at bounding box center [840, 262] width 48 height 48
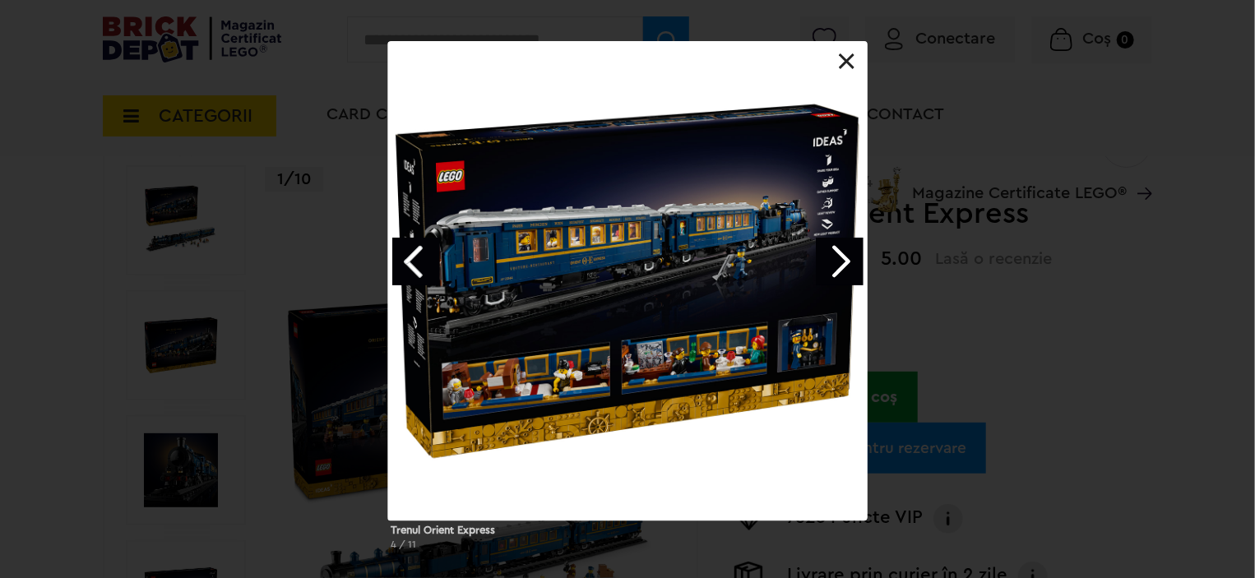
click at [826, 251] on link "Next image" at bounding box center [840, 262] width 48 height 48
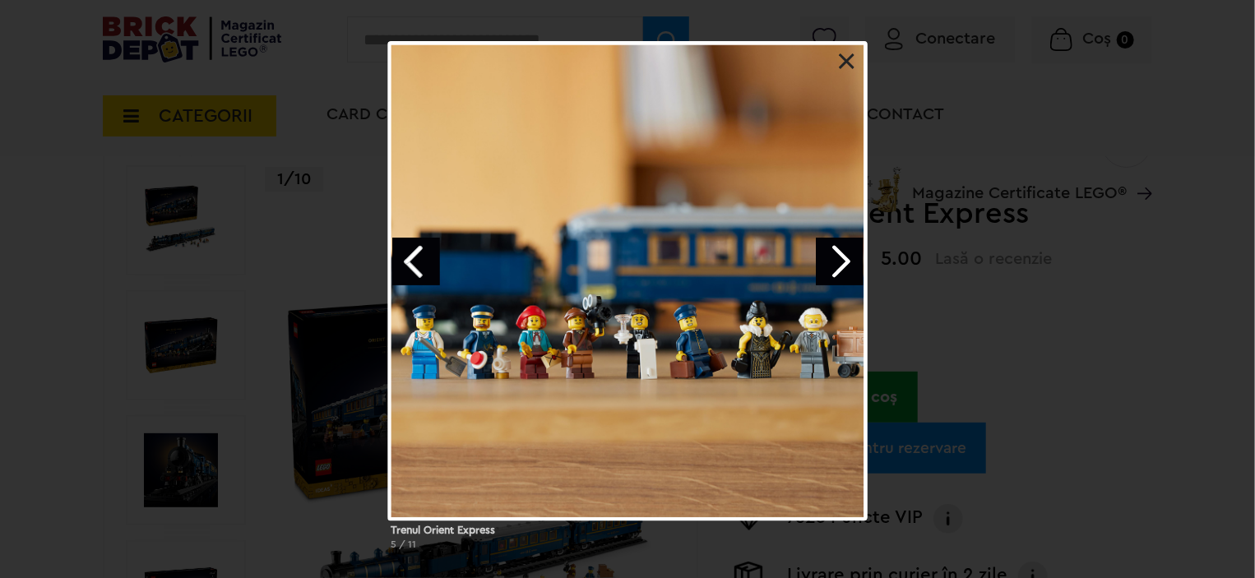
click at [826, 251] on link "Next image" at bounding box center [840, 262] width 48 height 48
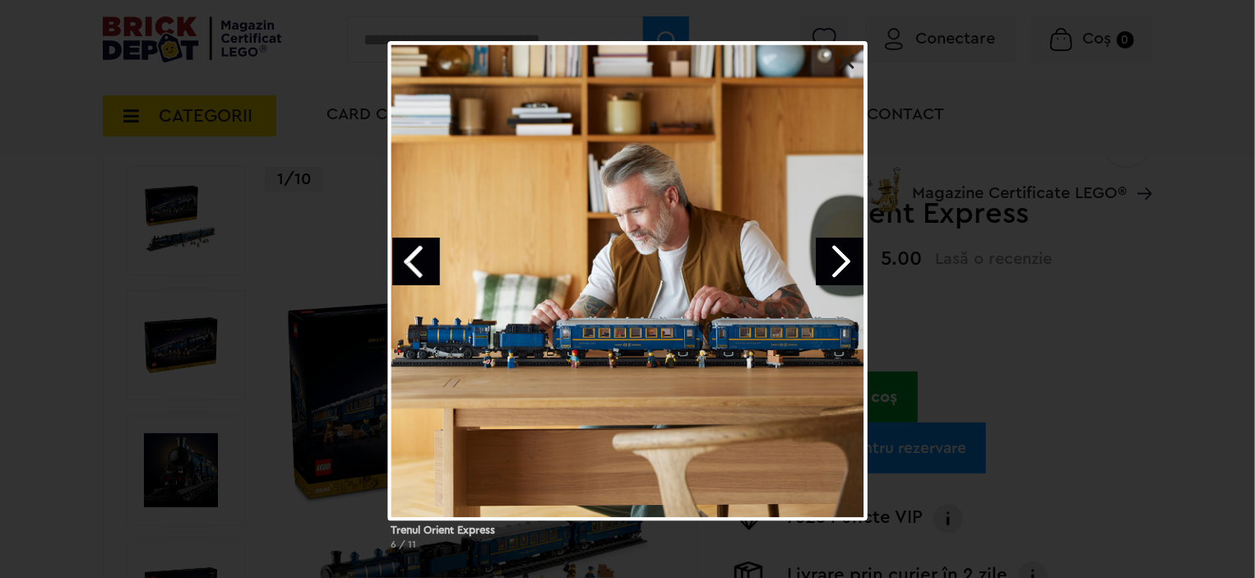
click at [826, 251] on link "Next image" at bounding box center [840, 262] width 48 height 48
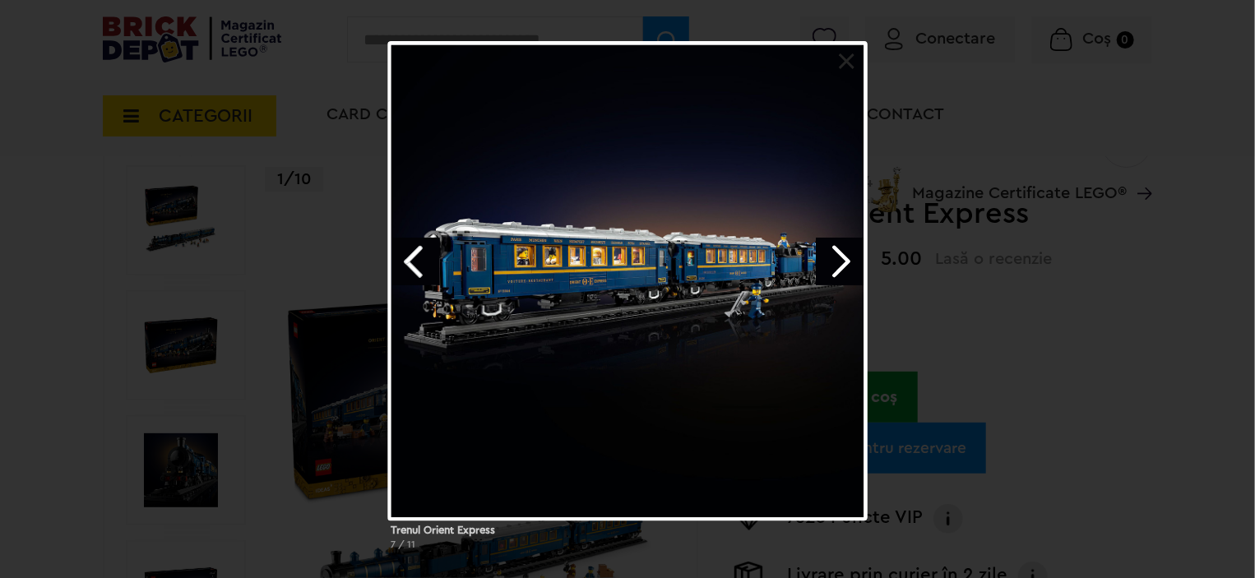
click at [826, 251] on link "Next image" at bounding box center [840, 262] width 48 height 48
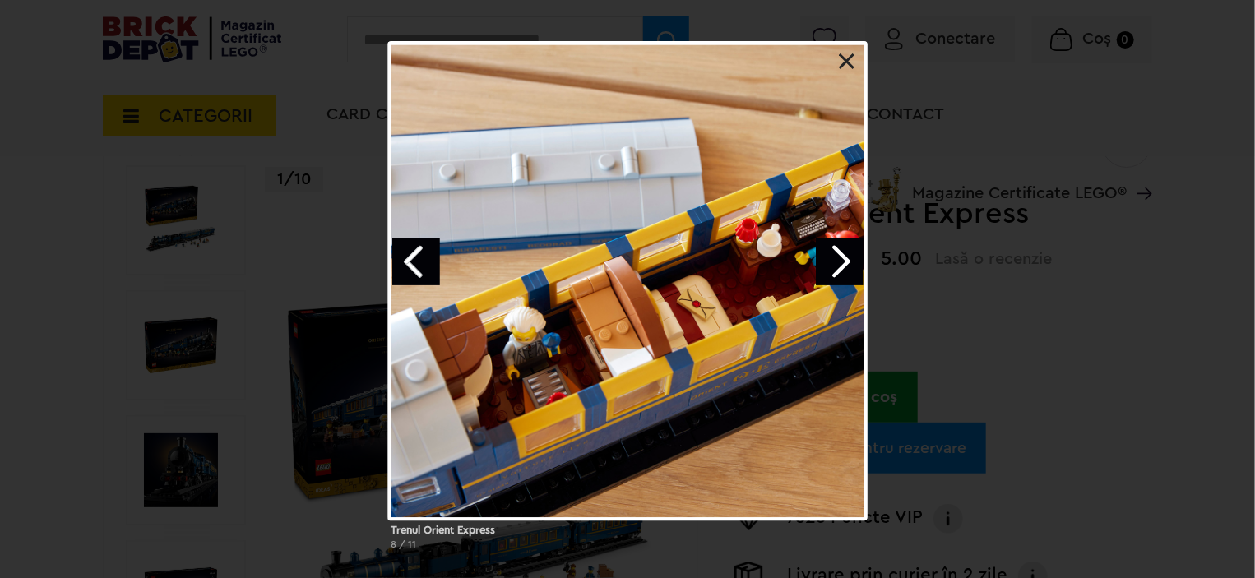
click at [826, 251] on link "Next image" at bounding box center [840, 262] width 48 height 48
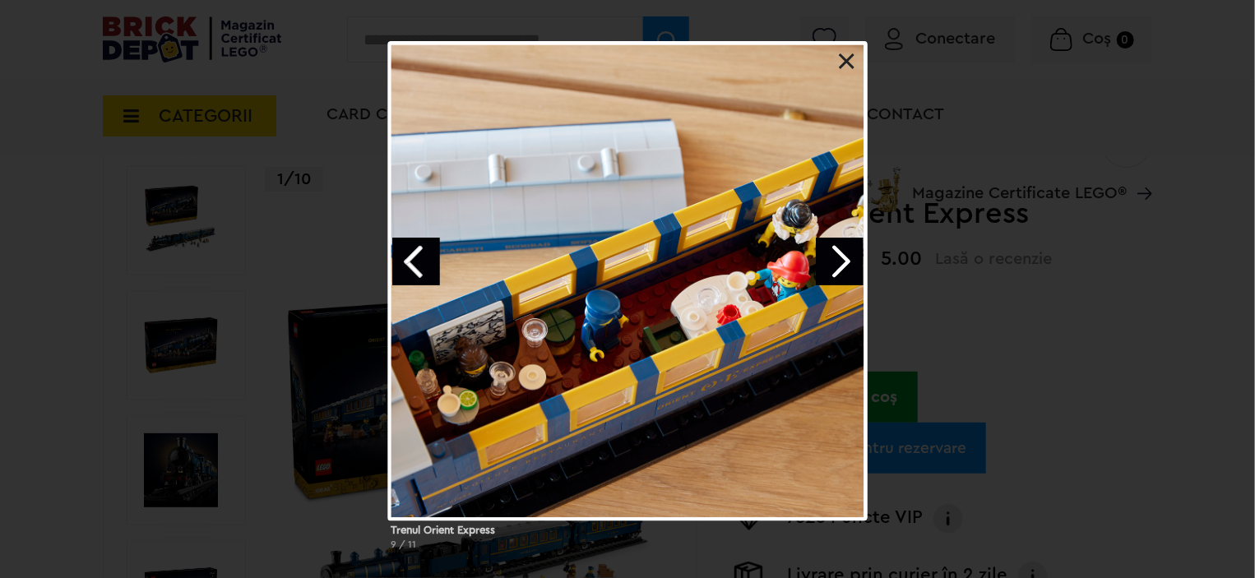
click at [826, 251] on link "Next image" at bounding box center [840, 262] width 48 height 48
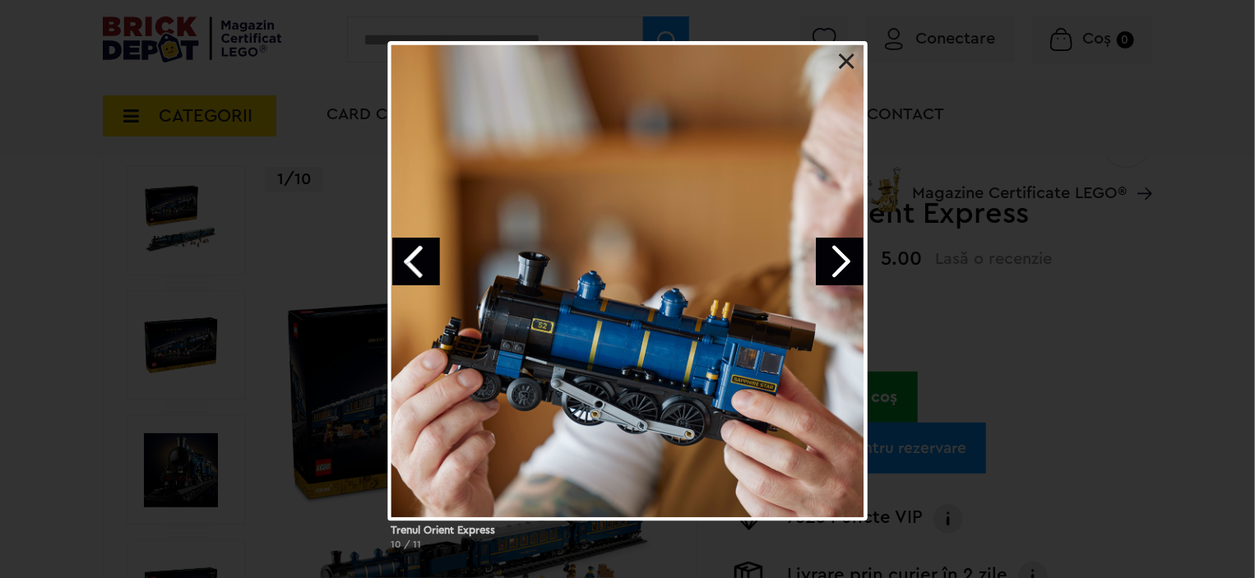
click at [826, 251] on link "Next image" at bounding box center [840, 262] width 48 height 48
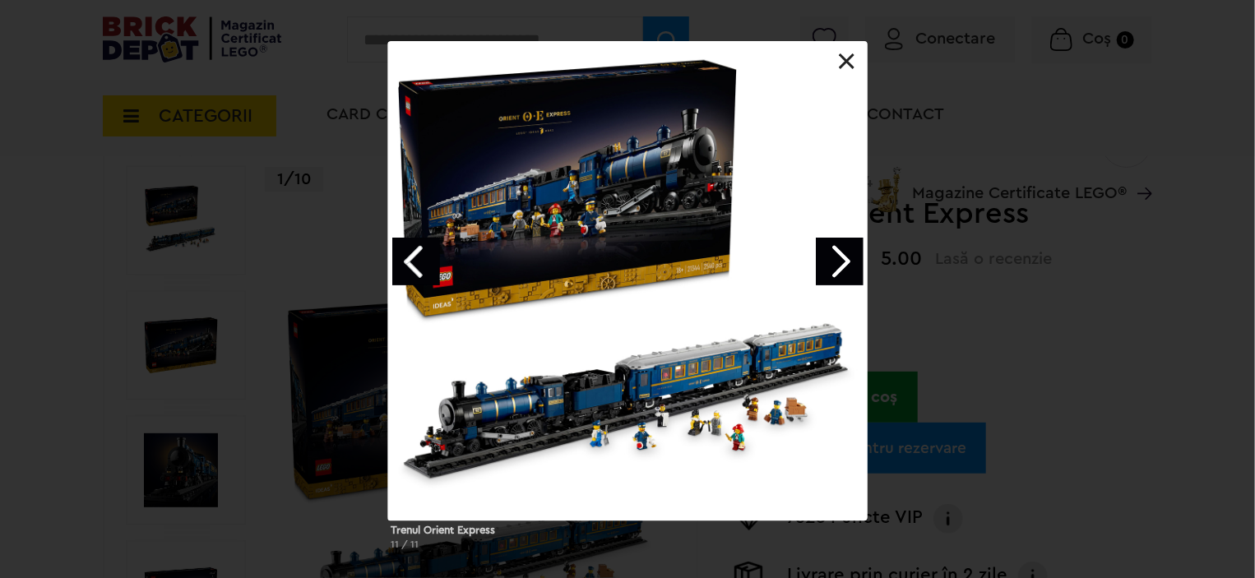
click at [850, 63] on link at bounding box center [847, 61] width 16 height 16
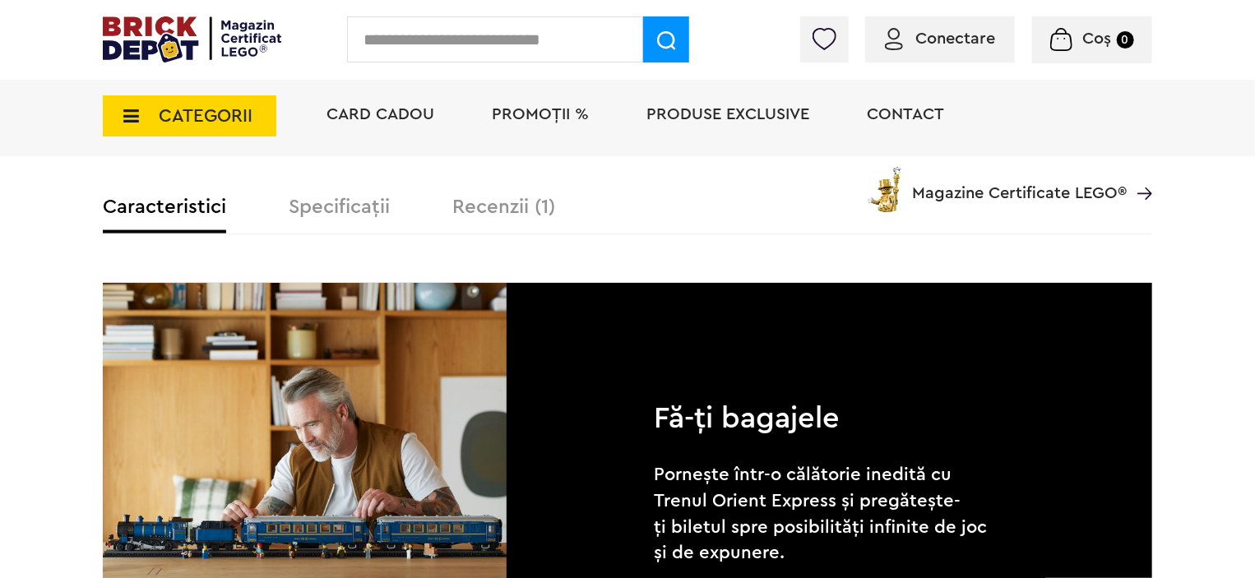
scroll to position [1069, 0]
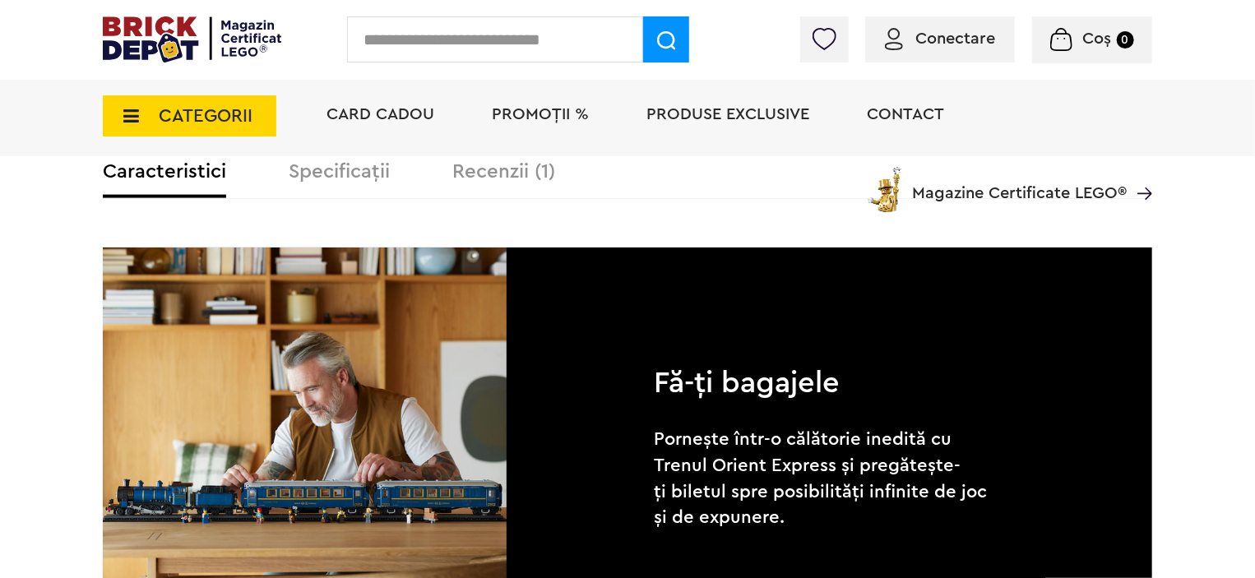
click at [518, 173] on div "Card Cadou PROMOȚII % Produse exclusive Contact Magazine Certificate LEGO®" at bounding box center [731, 144] width 842 height 136
click at [511, 164] on div "Card Cadou PROMOȚII % Produse exclusive Contact Magazine Certificate LEGO®" at bounding box center [731, 144] width 842 height 136
click at [500, 173] on div "Card Cadou PROMOȚII % Produse exclusive Contact Magazine Certificate LEGO®" at bounding box center [731, 144] width 842 height 136
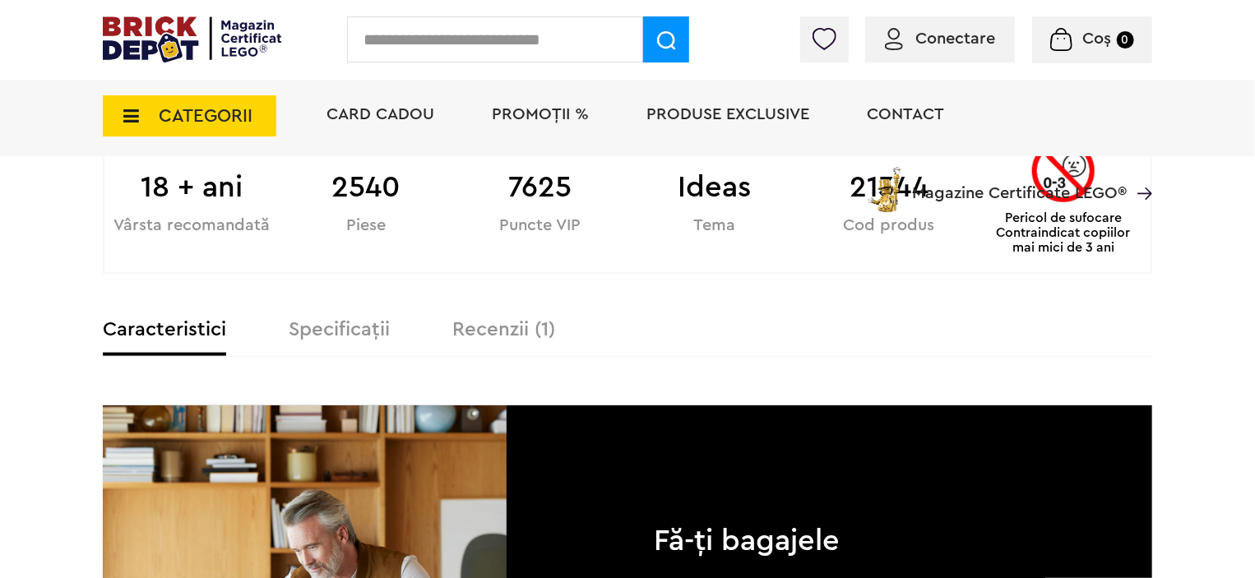
scroll to position [905, 0]
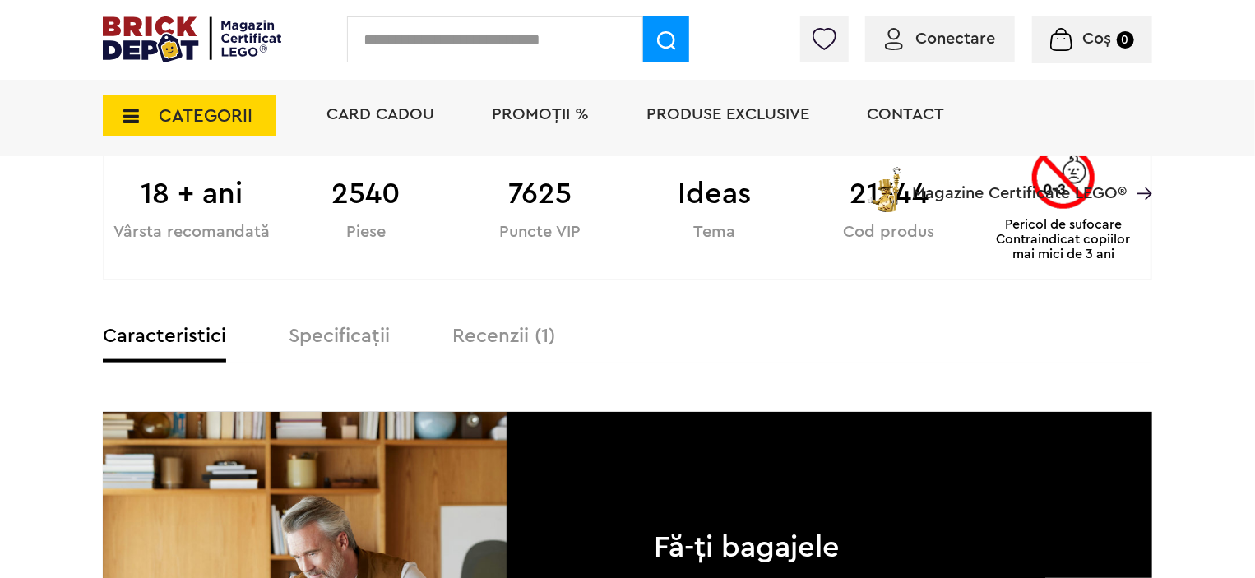
click at [488, 335] on label "Recenzii (1)" at bounding box center [503, 336] width 103 height 20
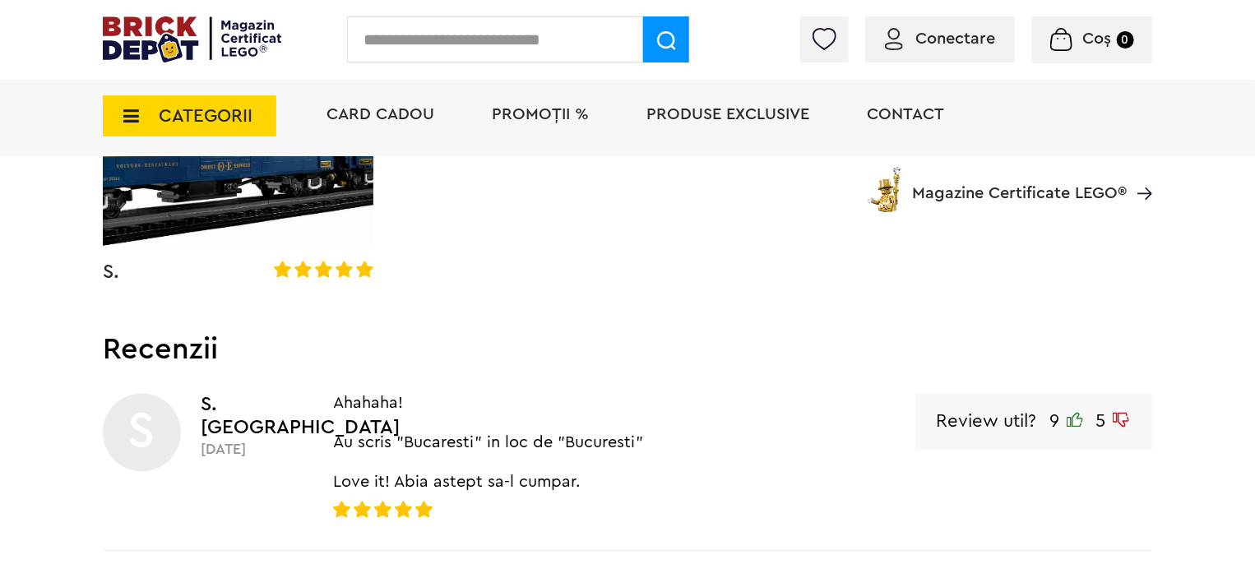
scroll to position [1645, 0]
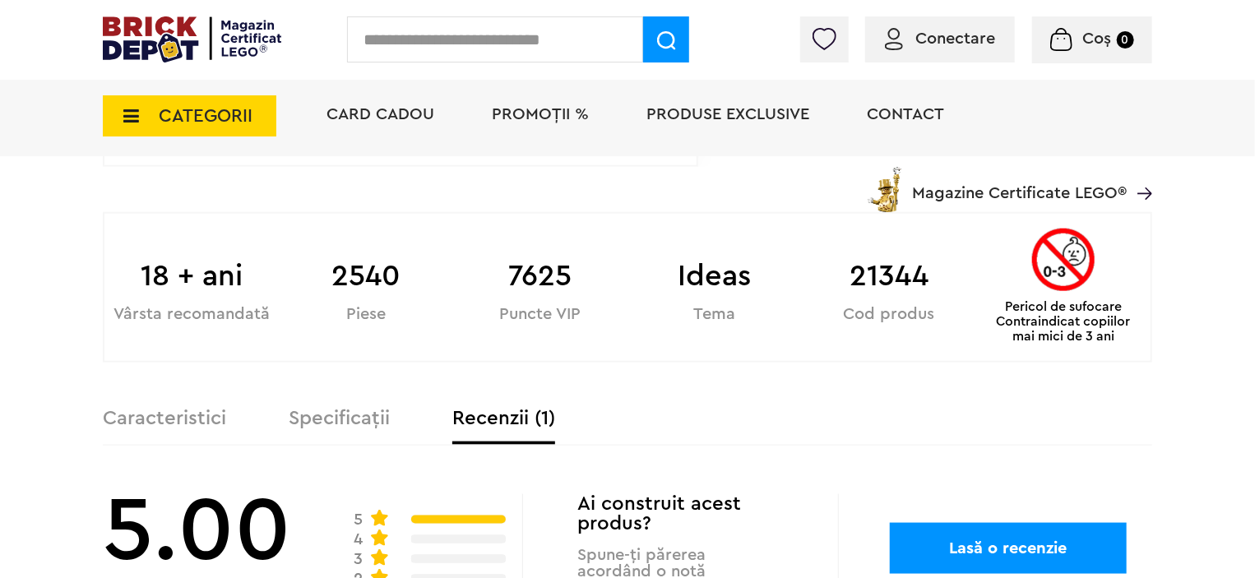
click at [194, 419] on label "Caracteristici" at bounding box center [164, 419] width 123 height 20
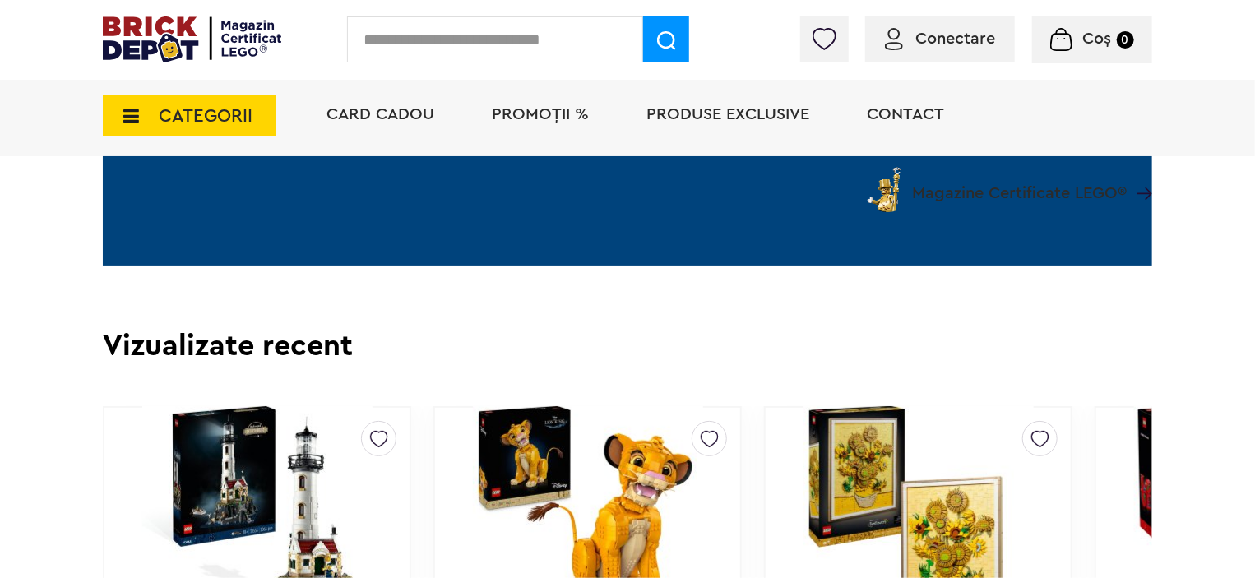
scroll to position [3125, 0]
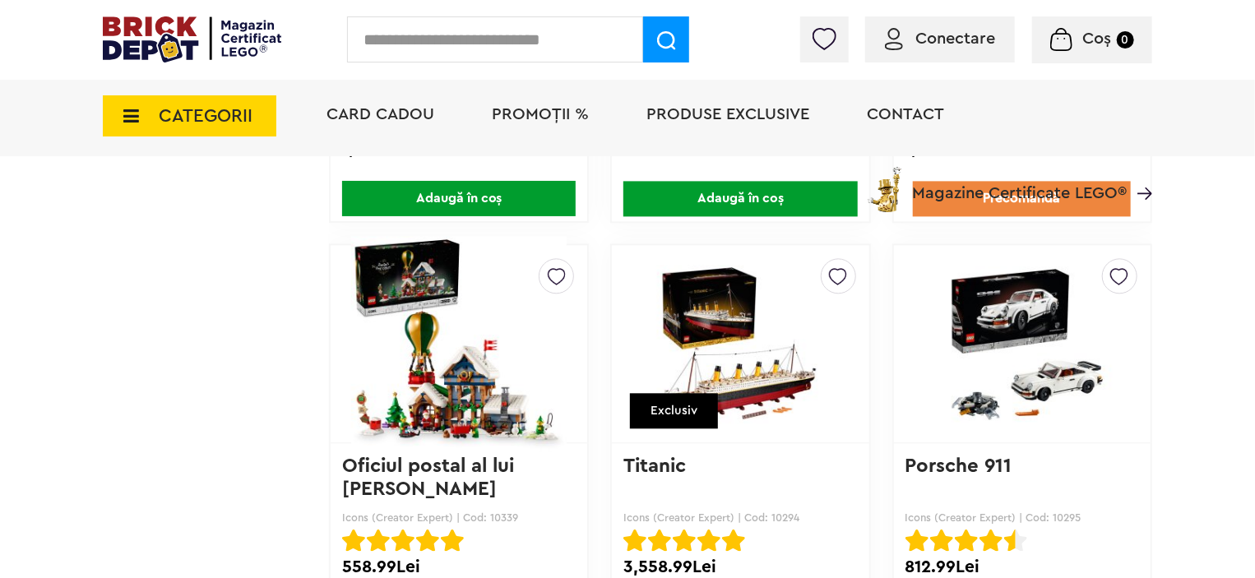
scroll to position [8017, 0]
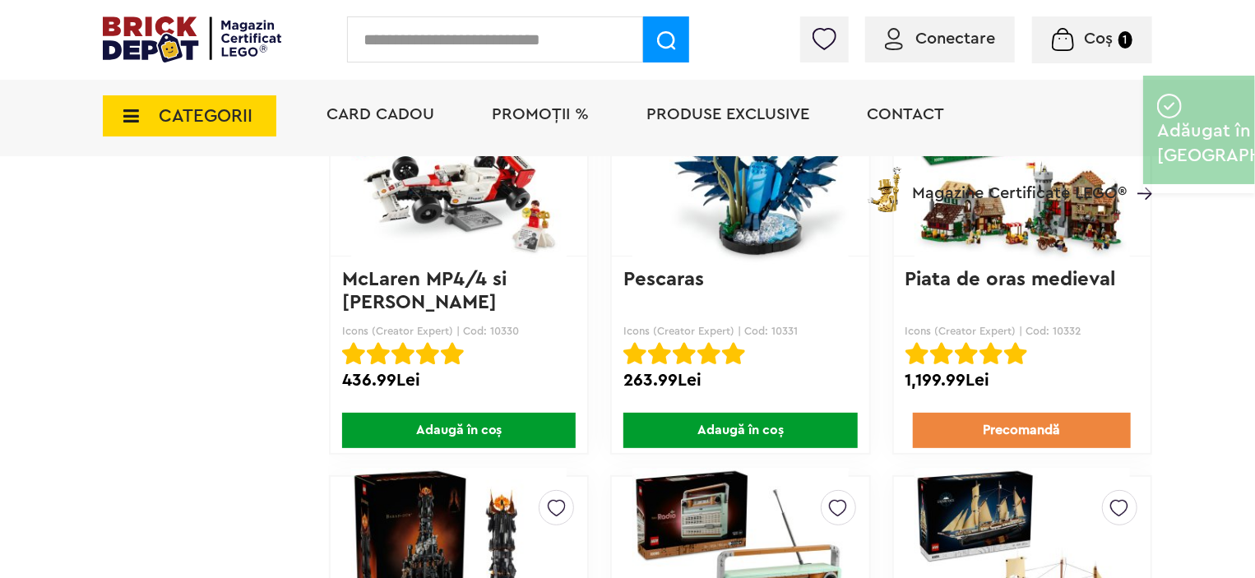
scroll to position [9579, 0]
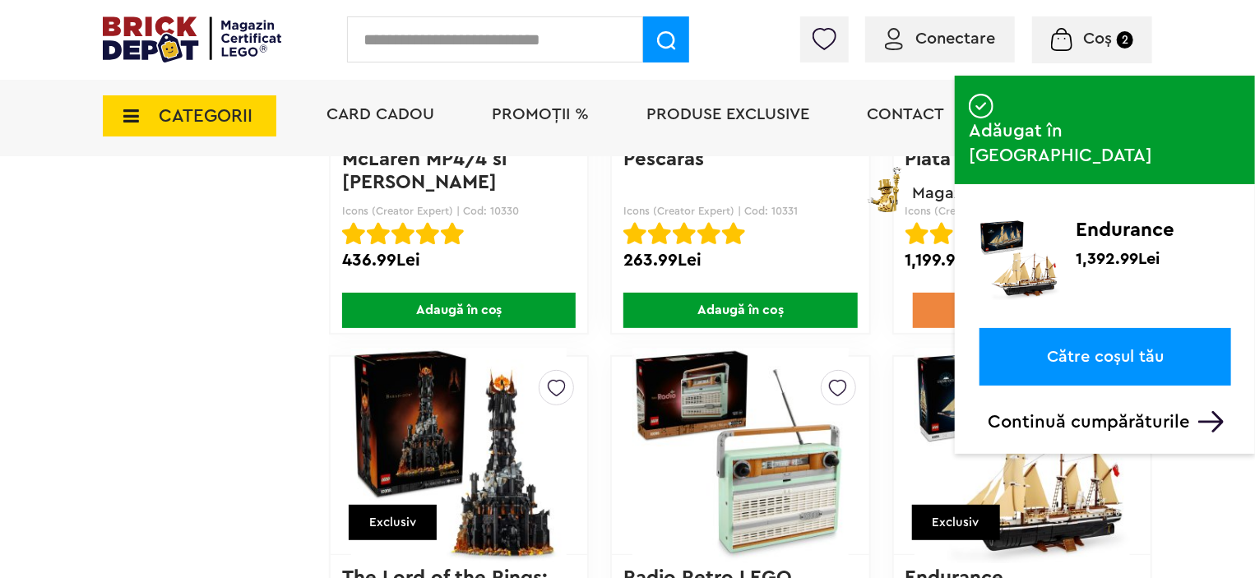
click at [1102, 328] on link "Către coșul tău" at bounding box center [1105, 357] width 252 height 58
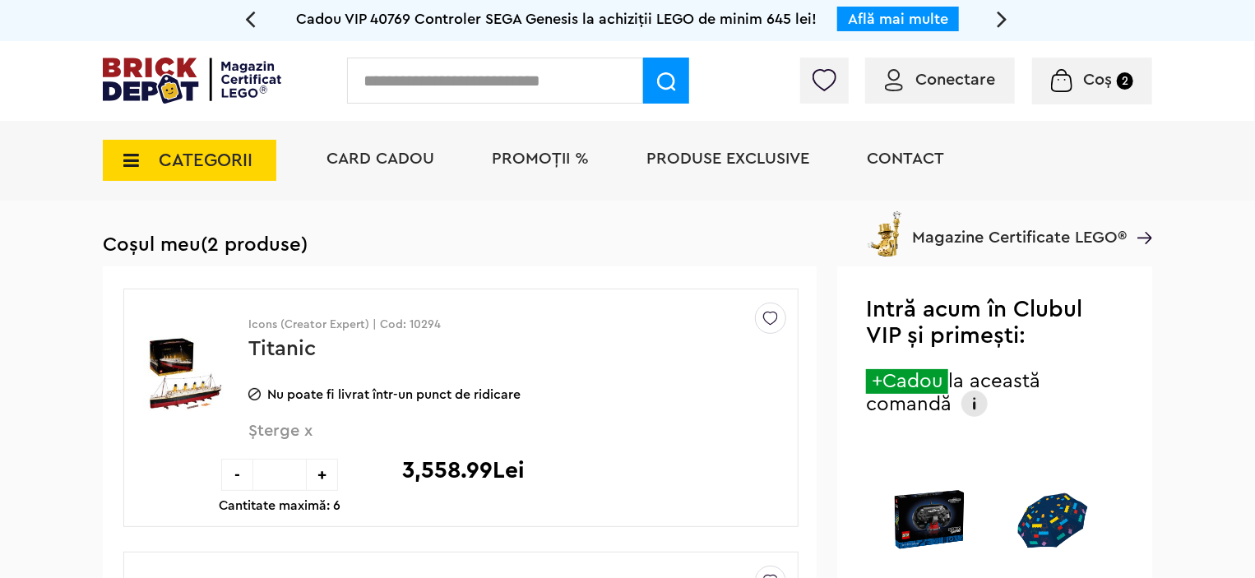
click at [905, 88] on span "Conectare" at bounding box center [940, 80] width 110 height 16
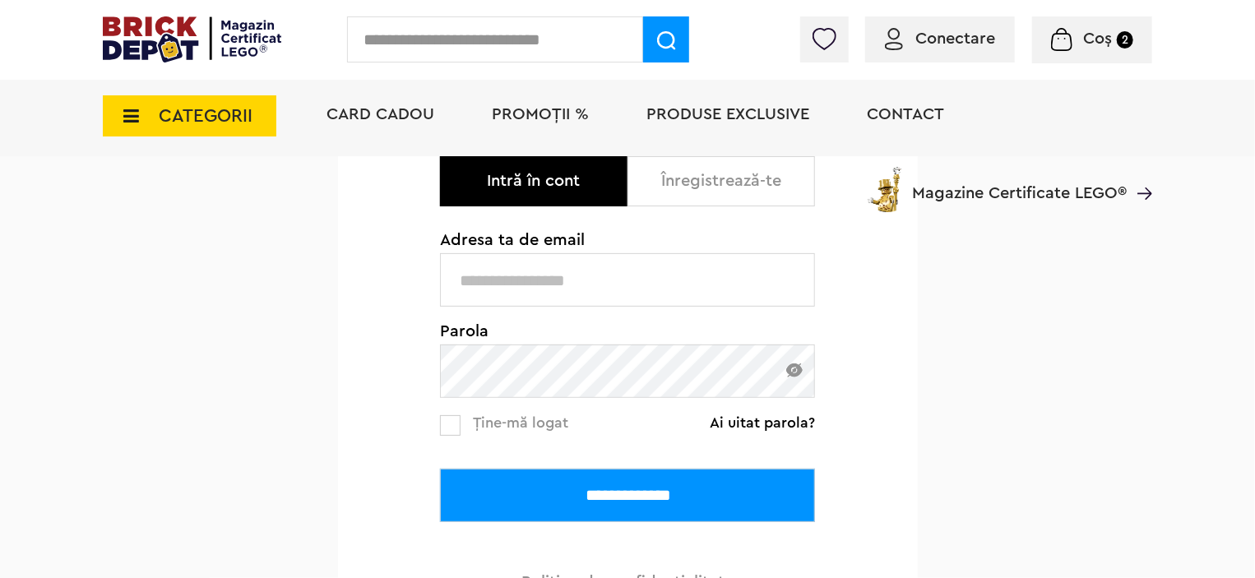
scroll to position [329, 0]
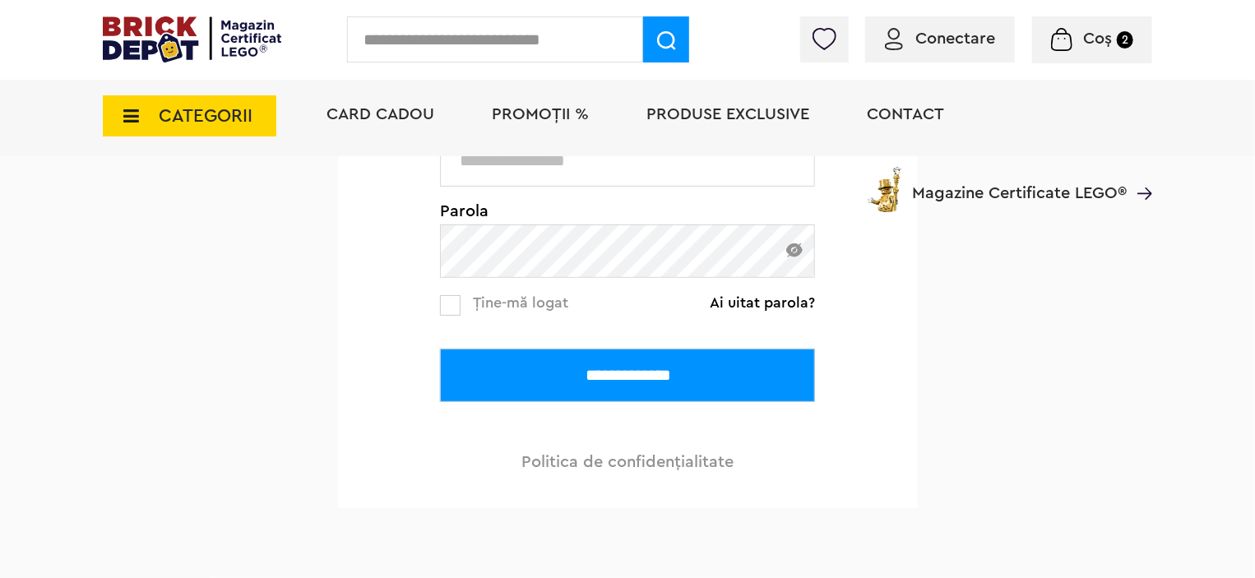
type input "**********"
click at [590, 384] on input "**********" at bounding box center [627, 375] width 375 height 53
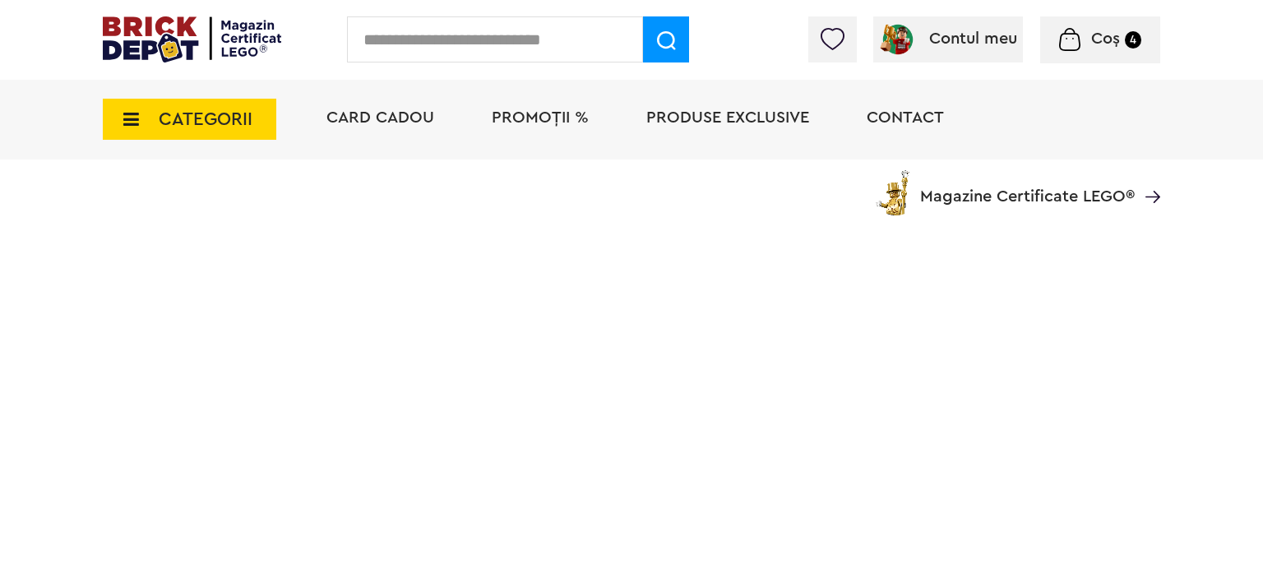
click at [1105, 44] on span "Coș" at bounding box center [1105, 38] width 29 height 16
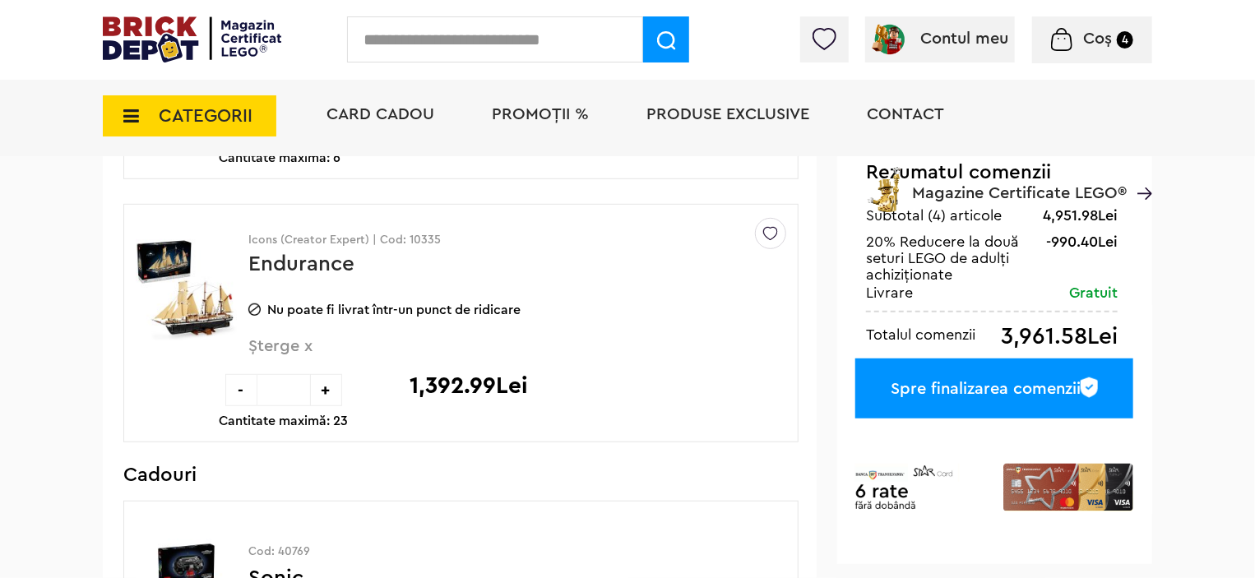
scroll to position [411, 0]
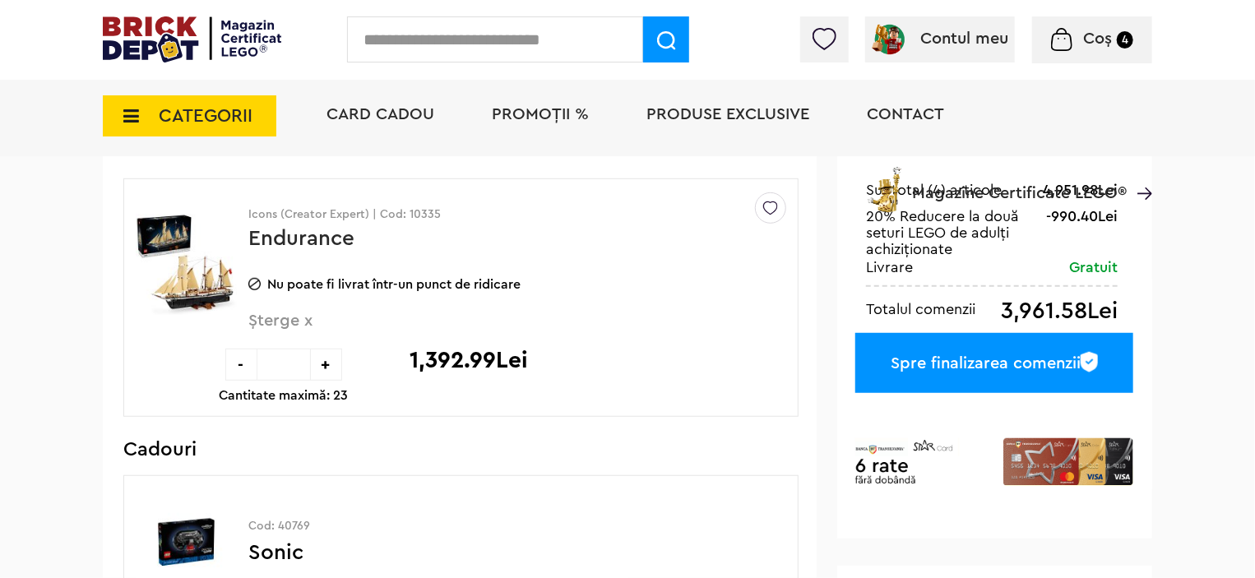
click at [237, 361] on div "-" at bounding box center [241, 365] width 32 height 32
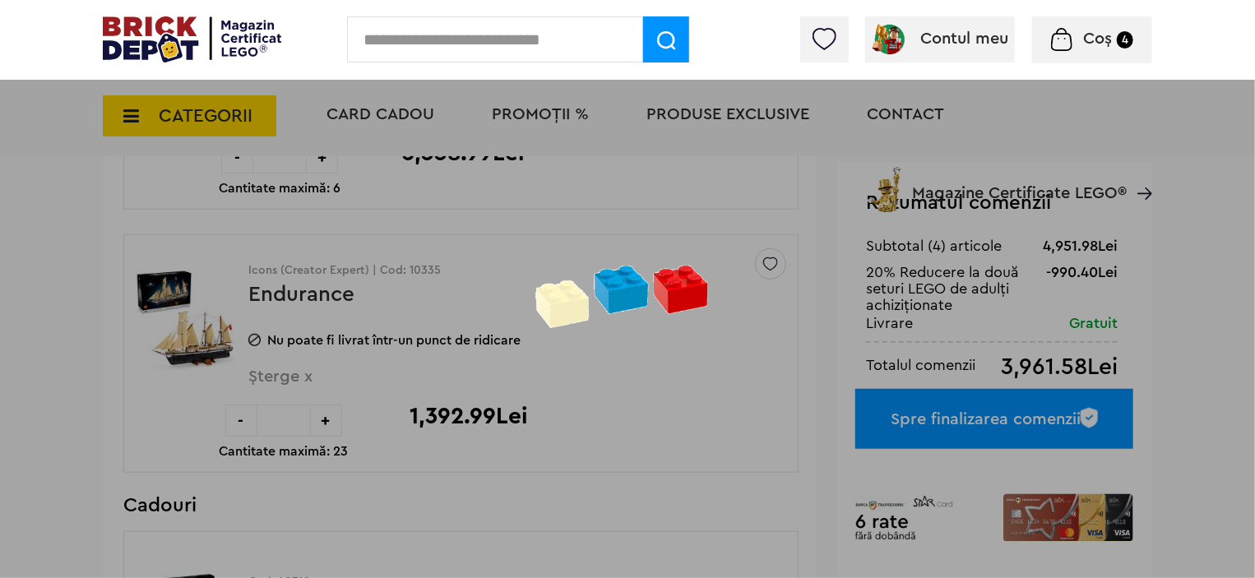
scroll to position [329, 0]
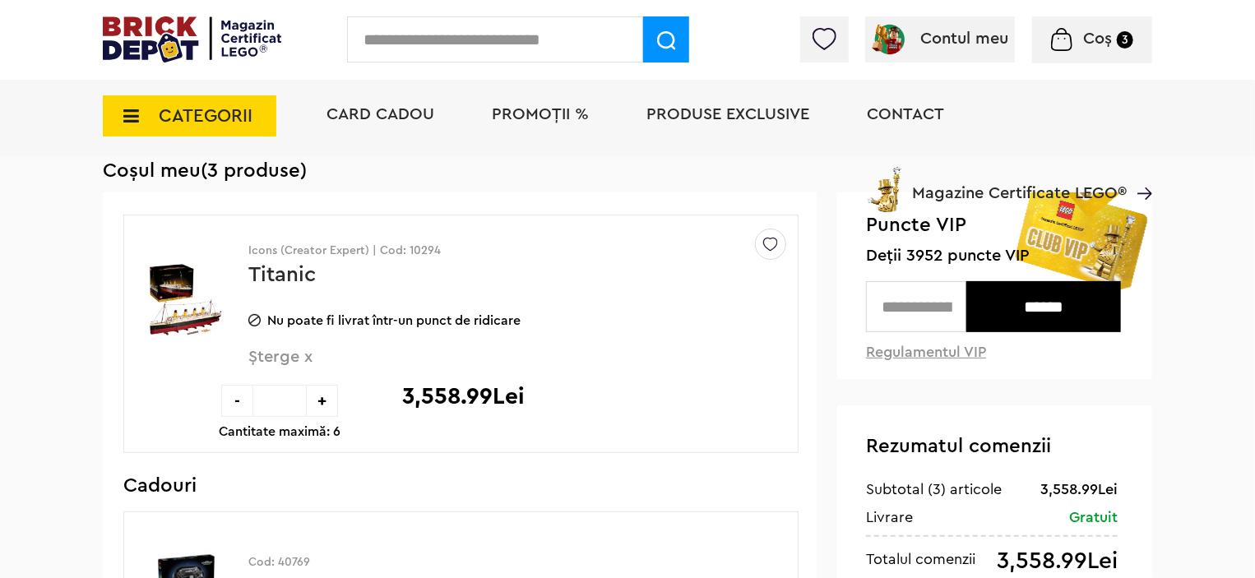
scroll to position [164, 0]
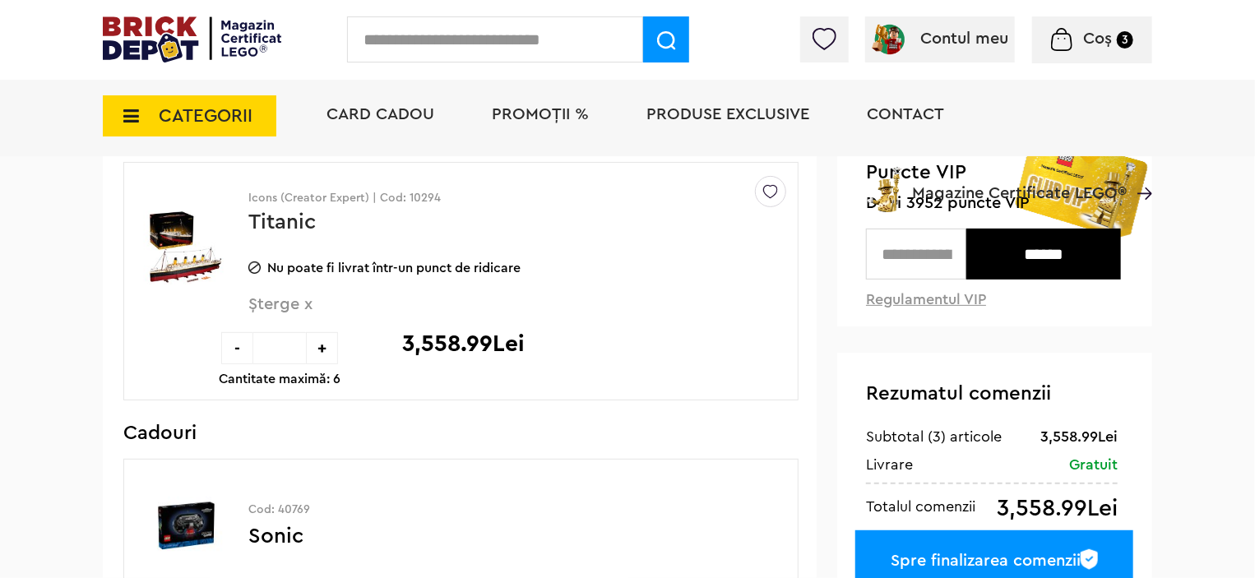
click at [249, 356] on div "-" at bounding box center [237, 348] width 32 height 32
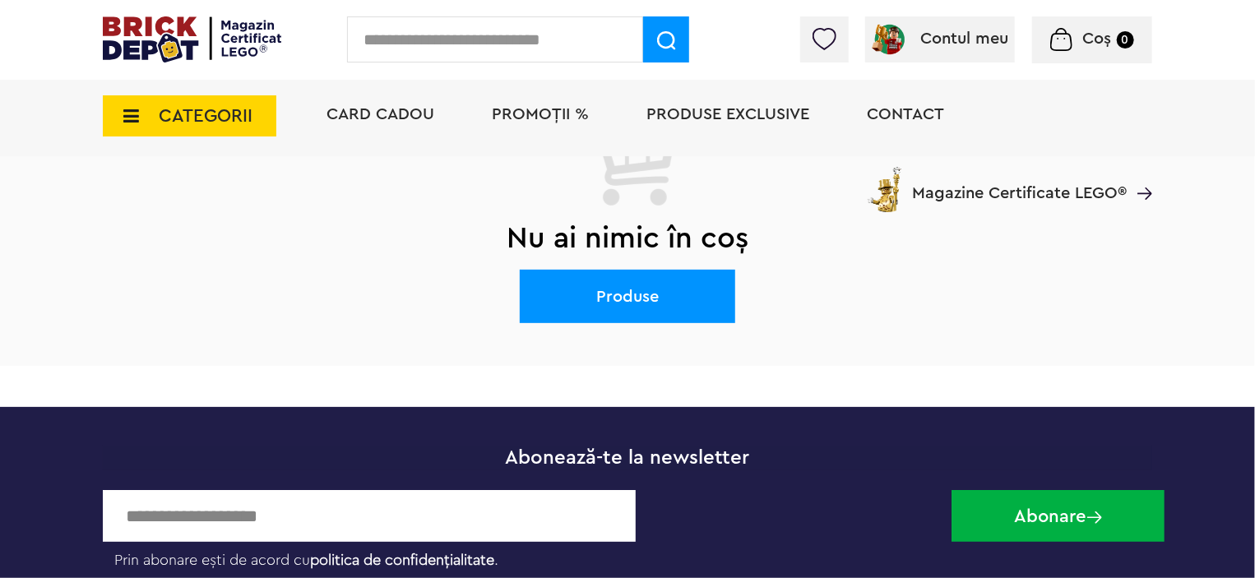
scroll to position [164, 0]
